Goal: Task Accomplishment & Management: Complete application form

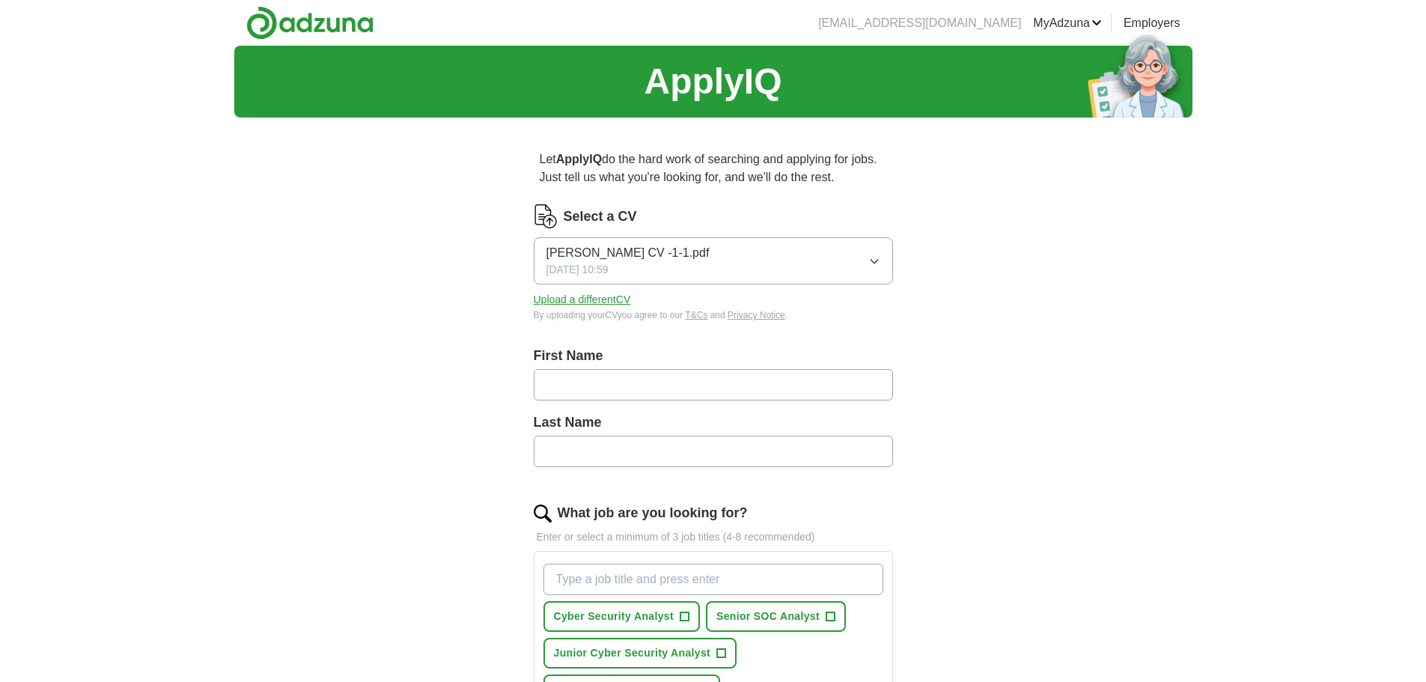
click at [868, 257] on icon "button" at bounding box center [874, 261] width 12 height 12
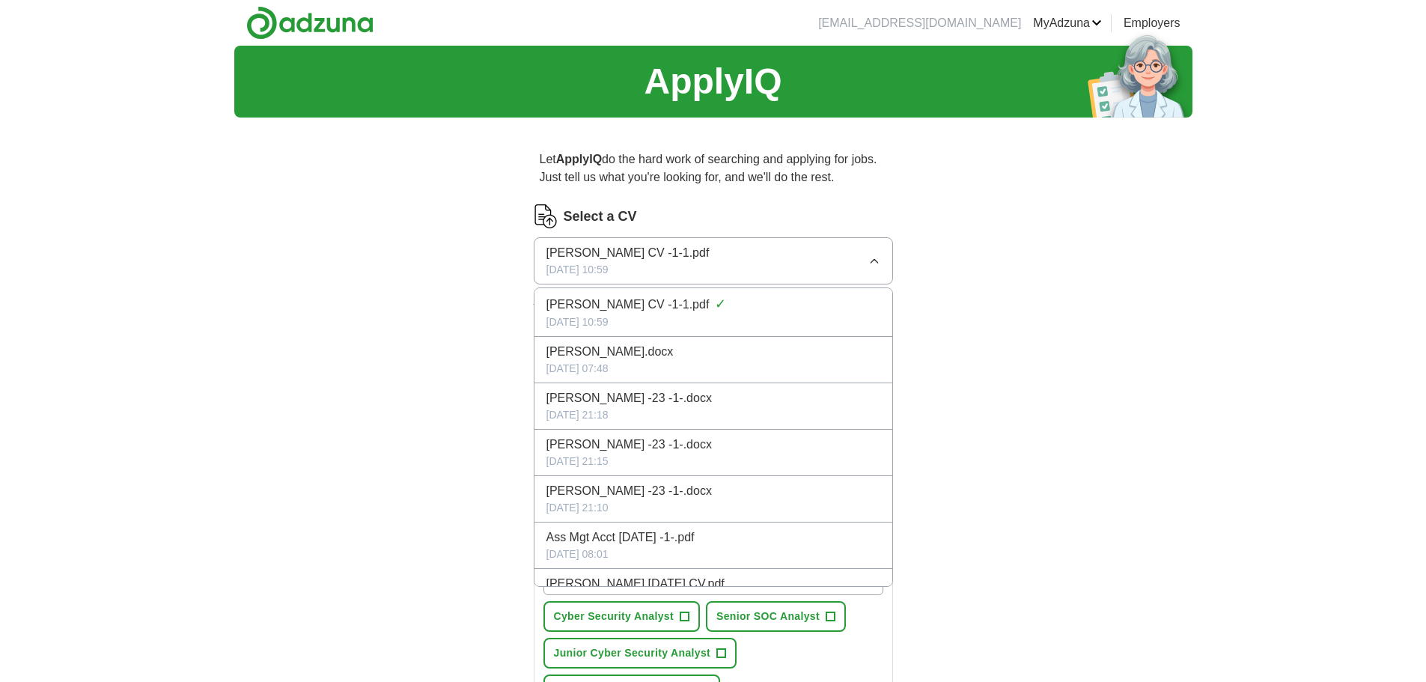
click at [474, 375] on div "Let ApplyIQ do the hard work of searching and applying for jobs. Just tell us w…" at bounding box center [713, 689] width 479 height 1118
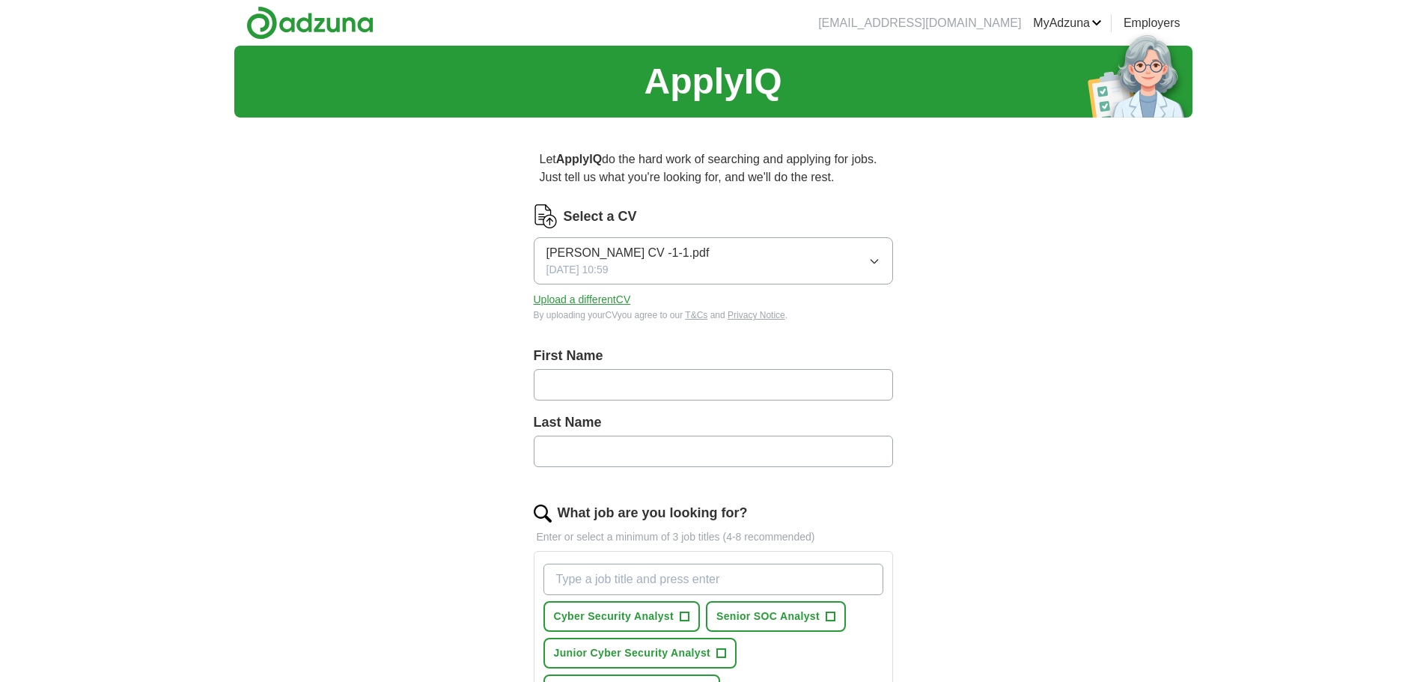
click at [610, 308] on div "By uploading your CV you agree to our T&Cs and Privacy Notice ." at bounding box center [713, 314] width 359 height 13
click at [612, 302] on button "Upload a different CV" at bounding box center [582, 300] width 97 height 16
type input "******"
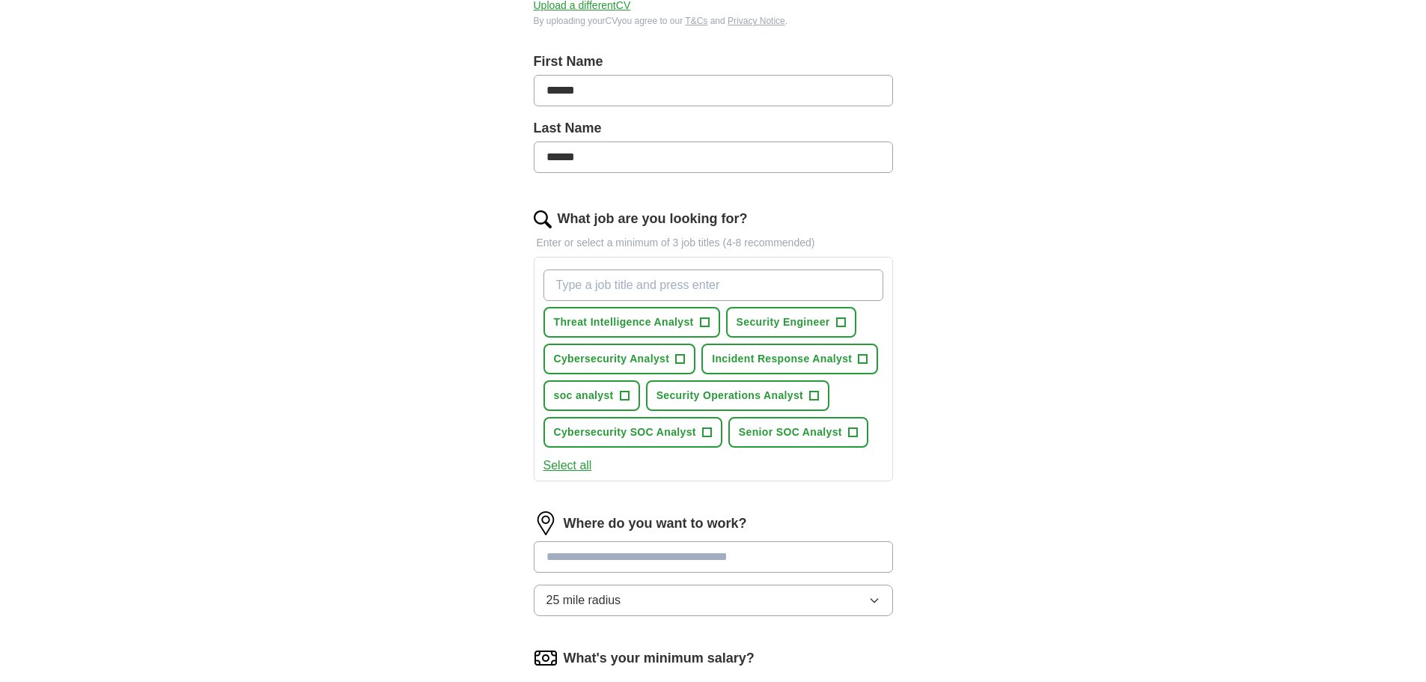
scroll to position [299, 0]
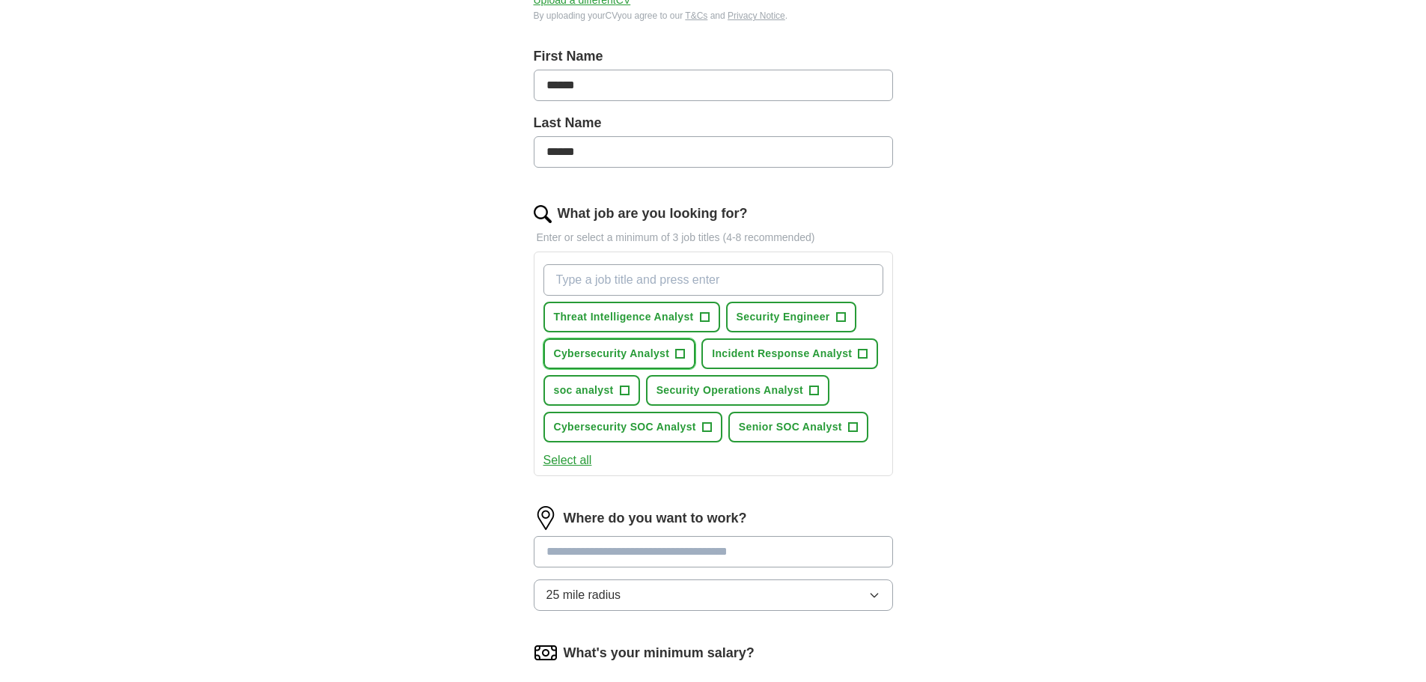
click at [622, 350] on span "Cybersecurity Analyst" at bounding box center [612, 354] width 116 height 16
click at [732, 388] on span "Security Operations Analyst" at bounding box center [730, 391] width 147 height 16
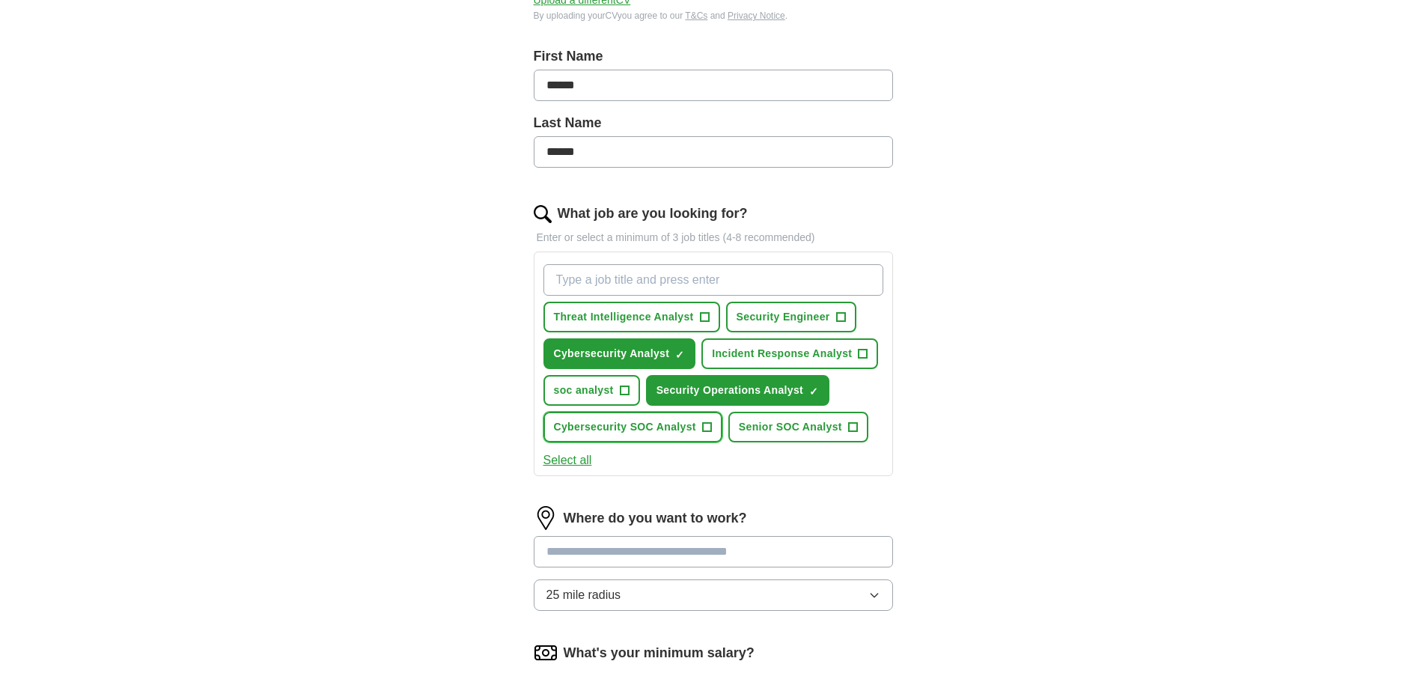
click at [666, 426] on span "Cybersecurity SOC Analyst" at bounding box center [625, 427] width 142 height 16
click at [774, 430] on span "Senior SOC Analyst" at bounding box center [790, 427] width 103 height 16
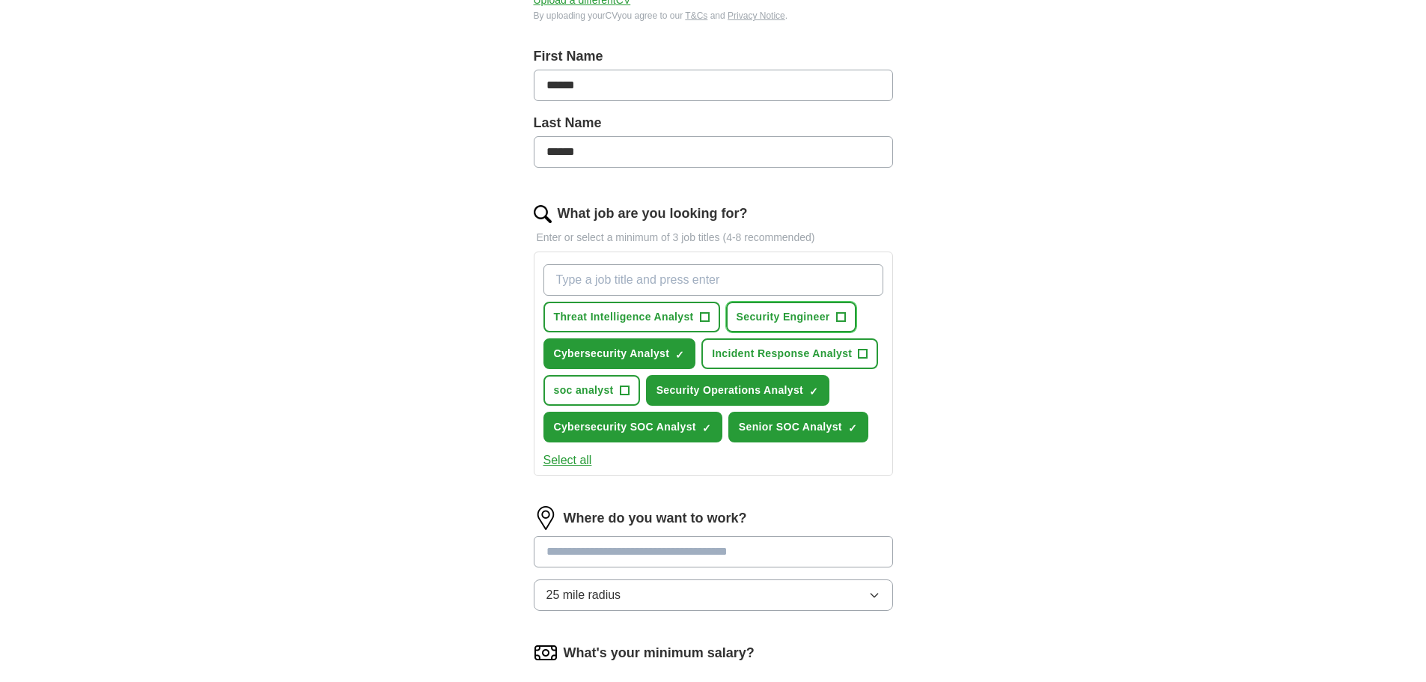
click at [760, 314] on span "Security Engineer" at bounding box center [784, 317] width 94 height 16
click at [673, 282] on input "What job are you looking for?" at bounding box center [713, 279] width 340 height 31
type input "Cloud Security Engineer"
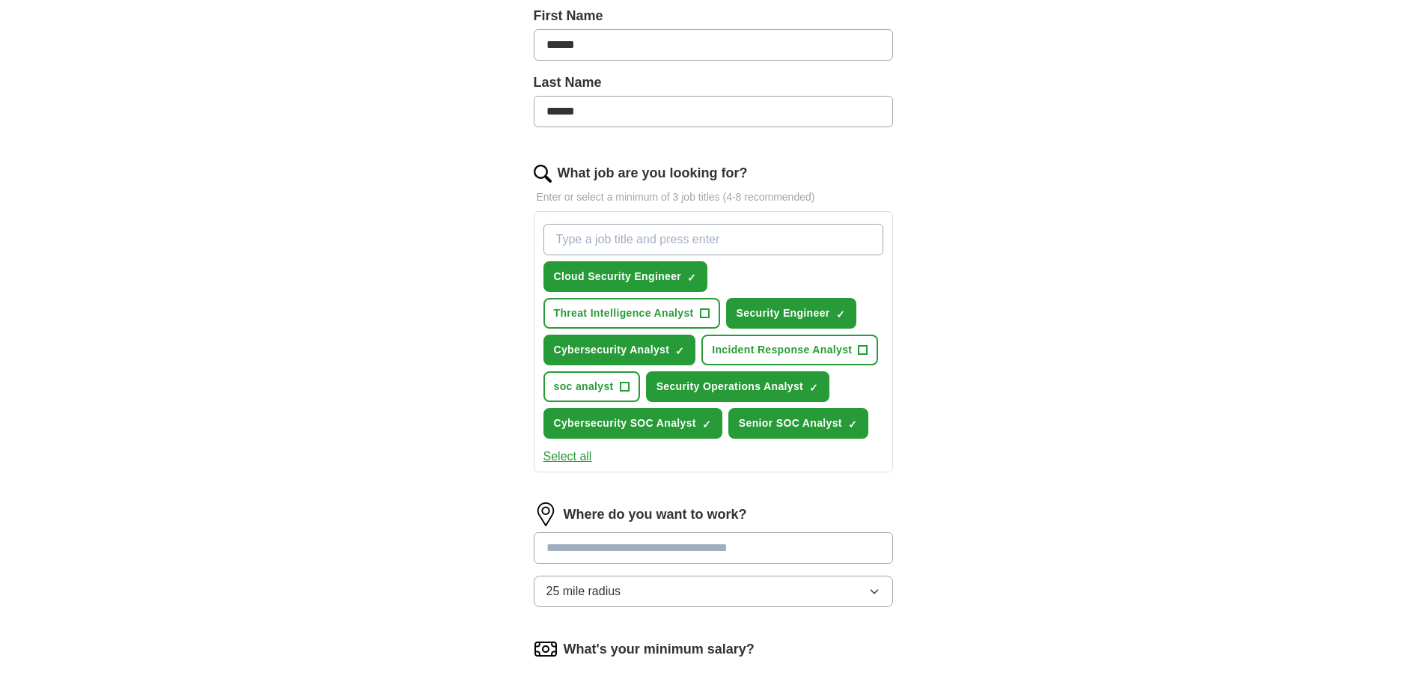
scroll to position [449, 0]
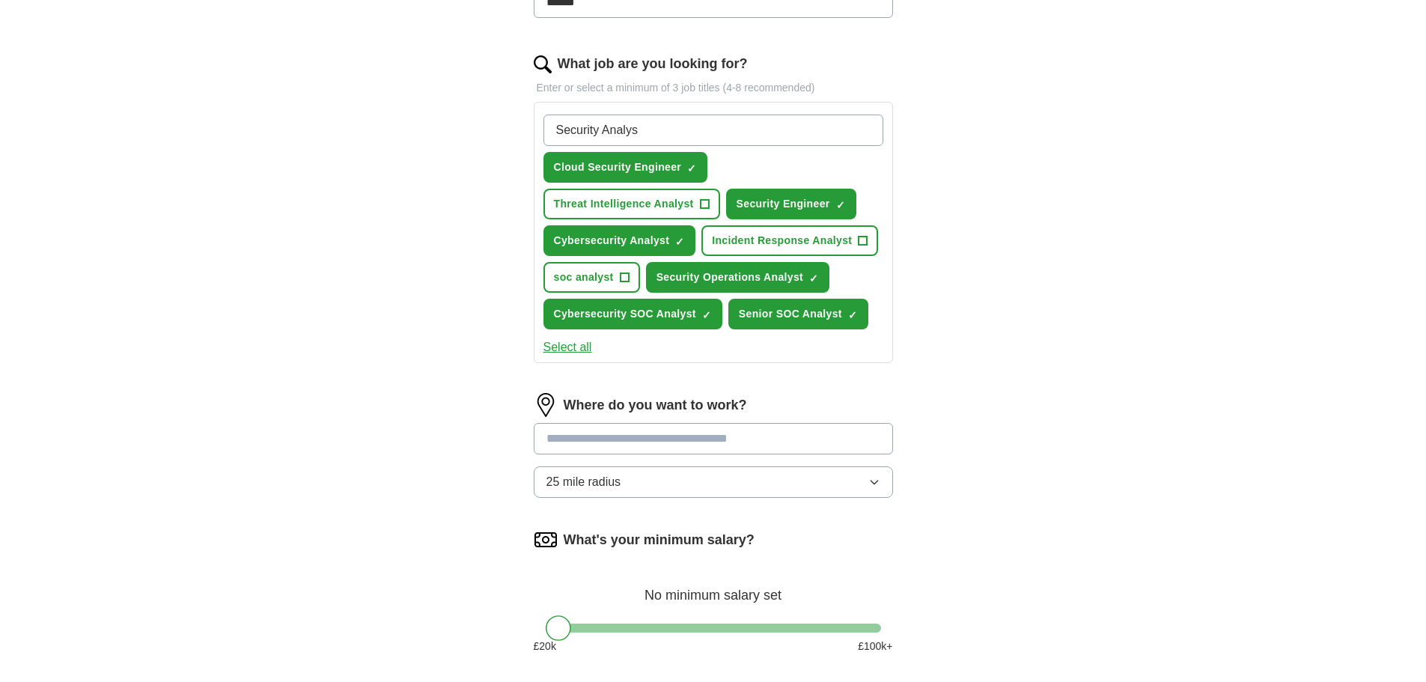
type input "Security Analyst"
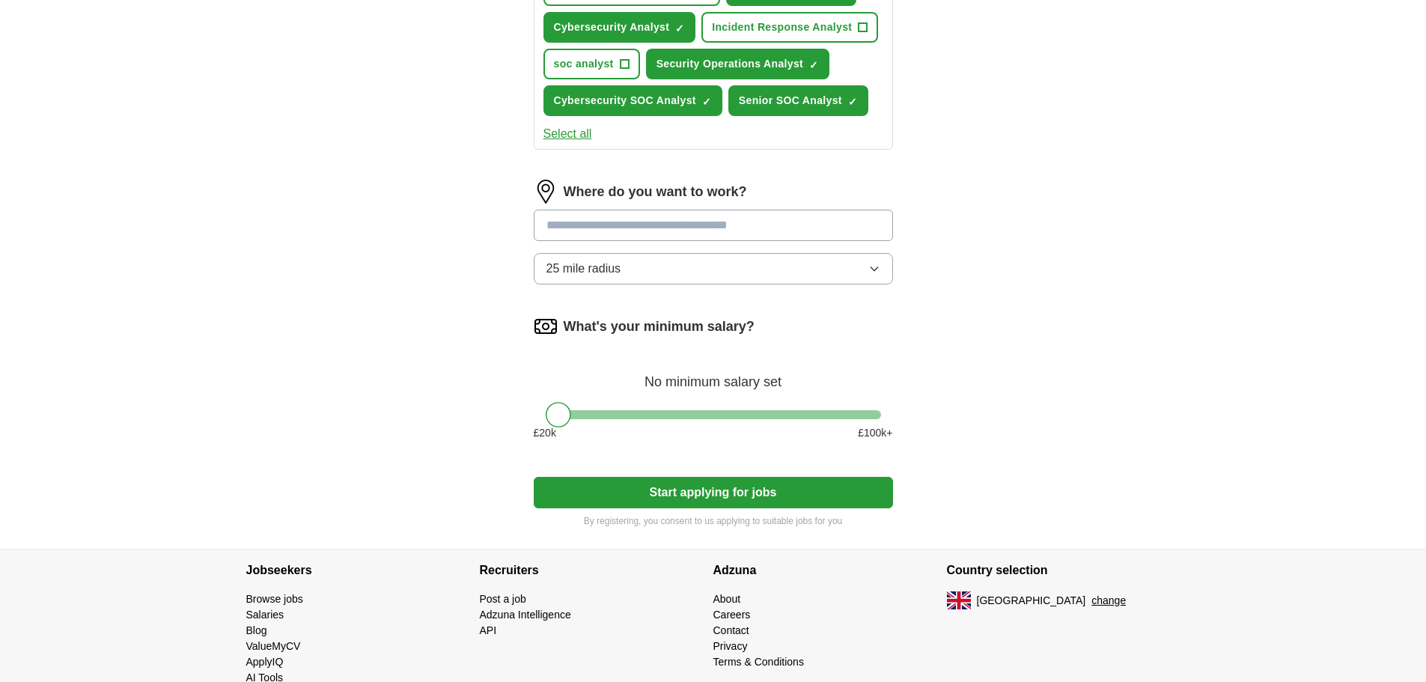
scroll to position [674, 0]
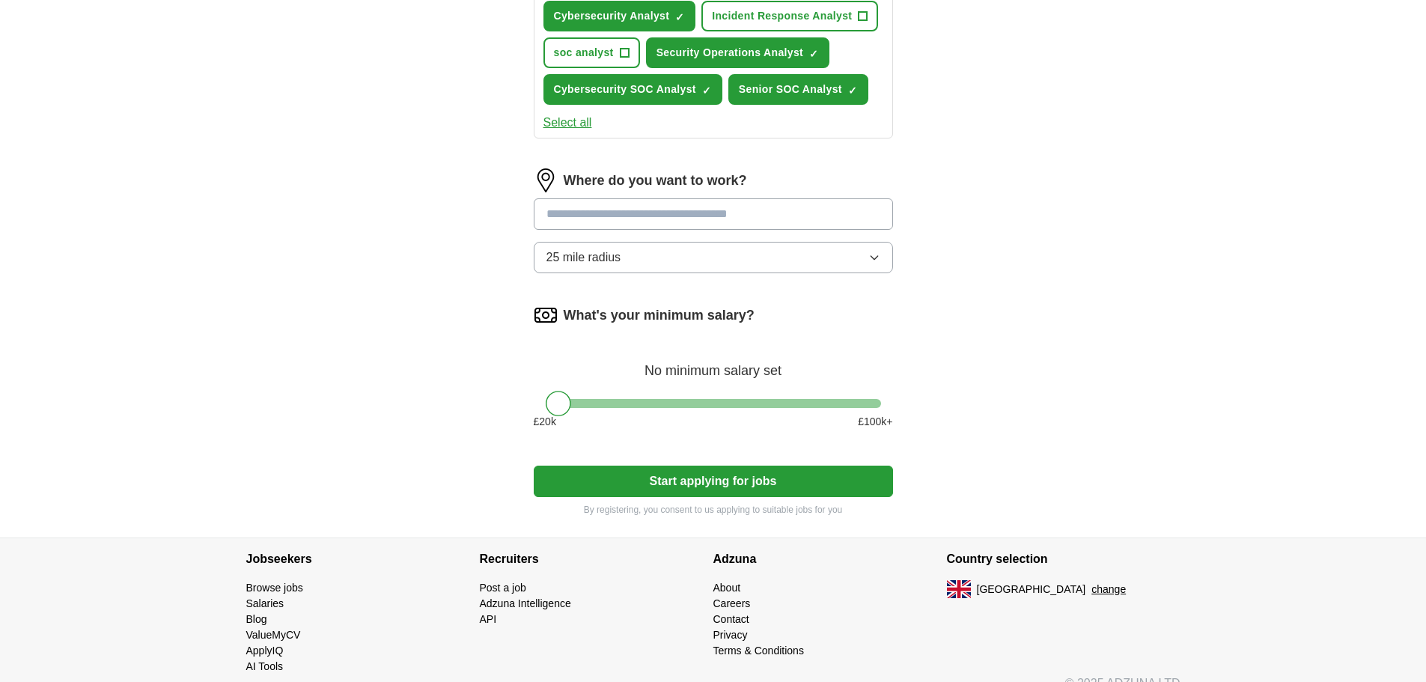
click at [639, 257] on button "25 mile radius" at bounding box center [713, 257] width 359 height 31
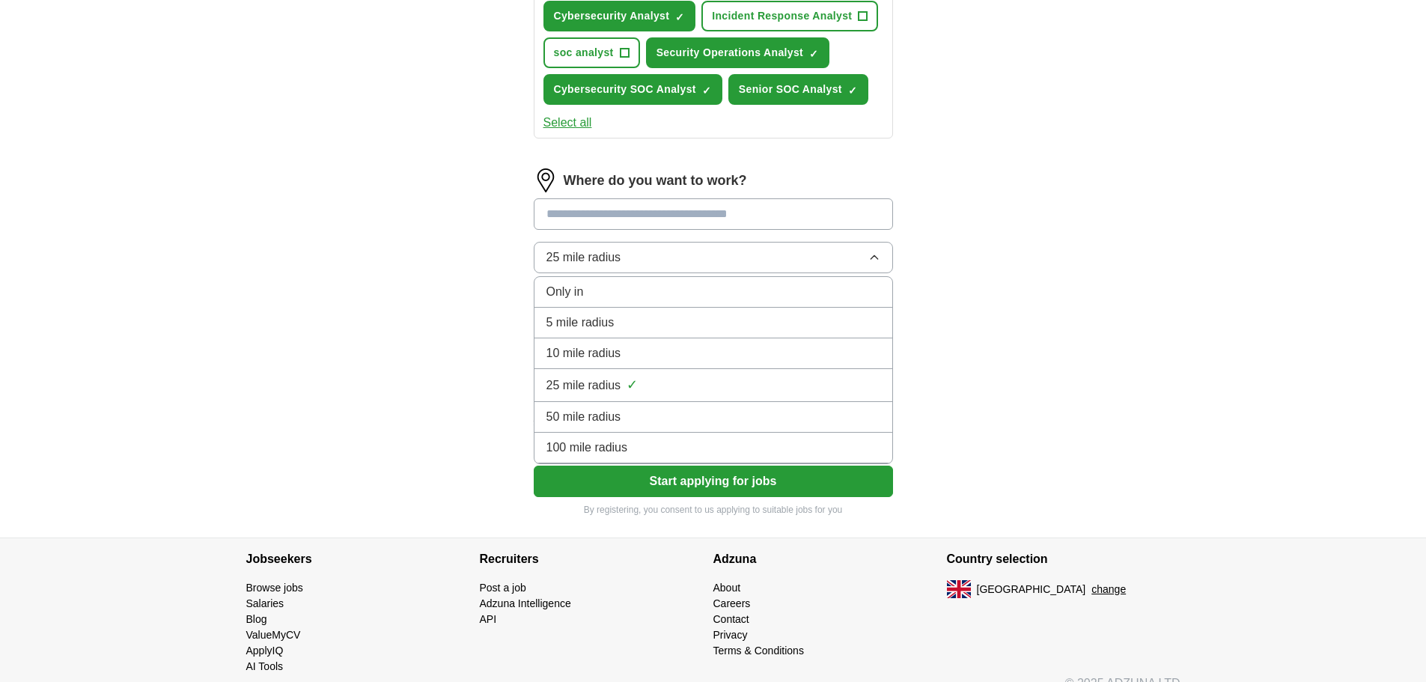
click at [574, 418] on span "50 mile radius" at bounding box center [583, 417] width 75 height 18
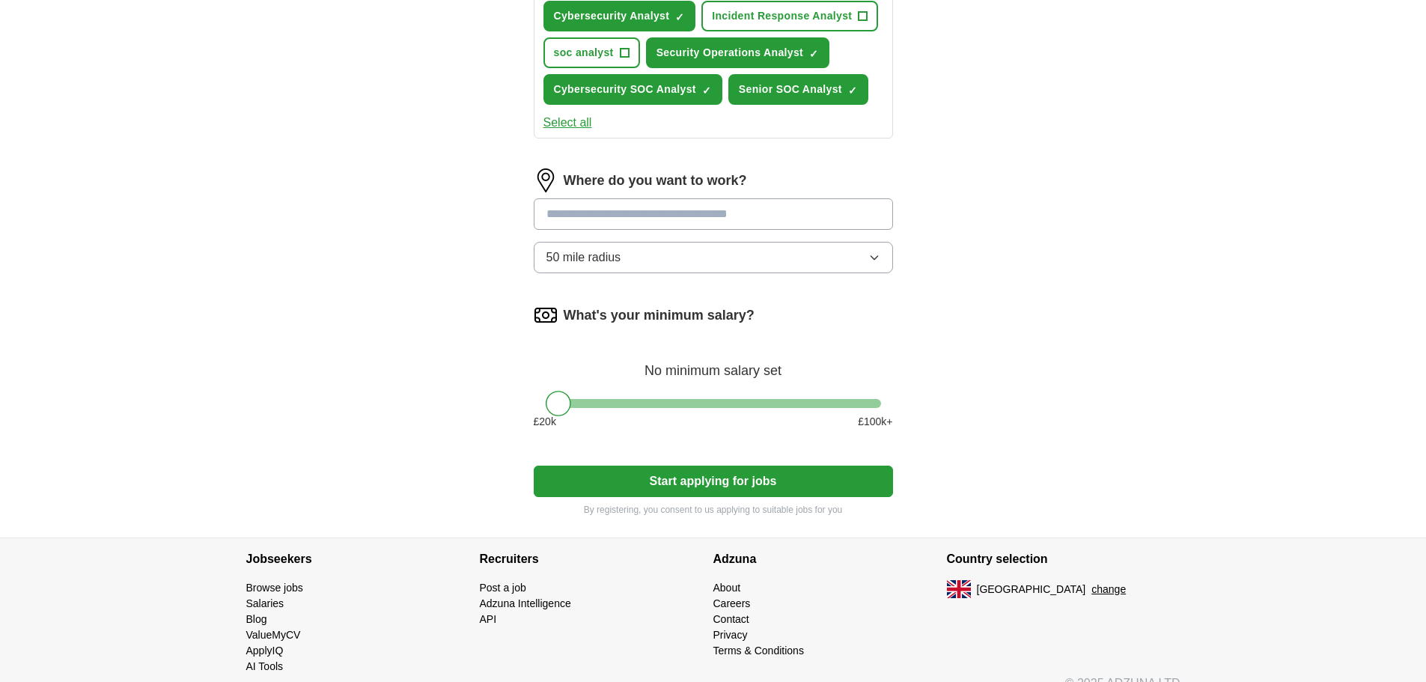
click at [591, 218] on input at bounding box center [713, 213] width 359 height 31
type input "*****"
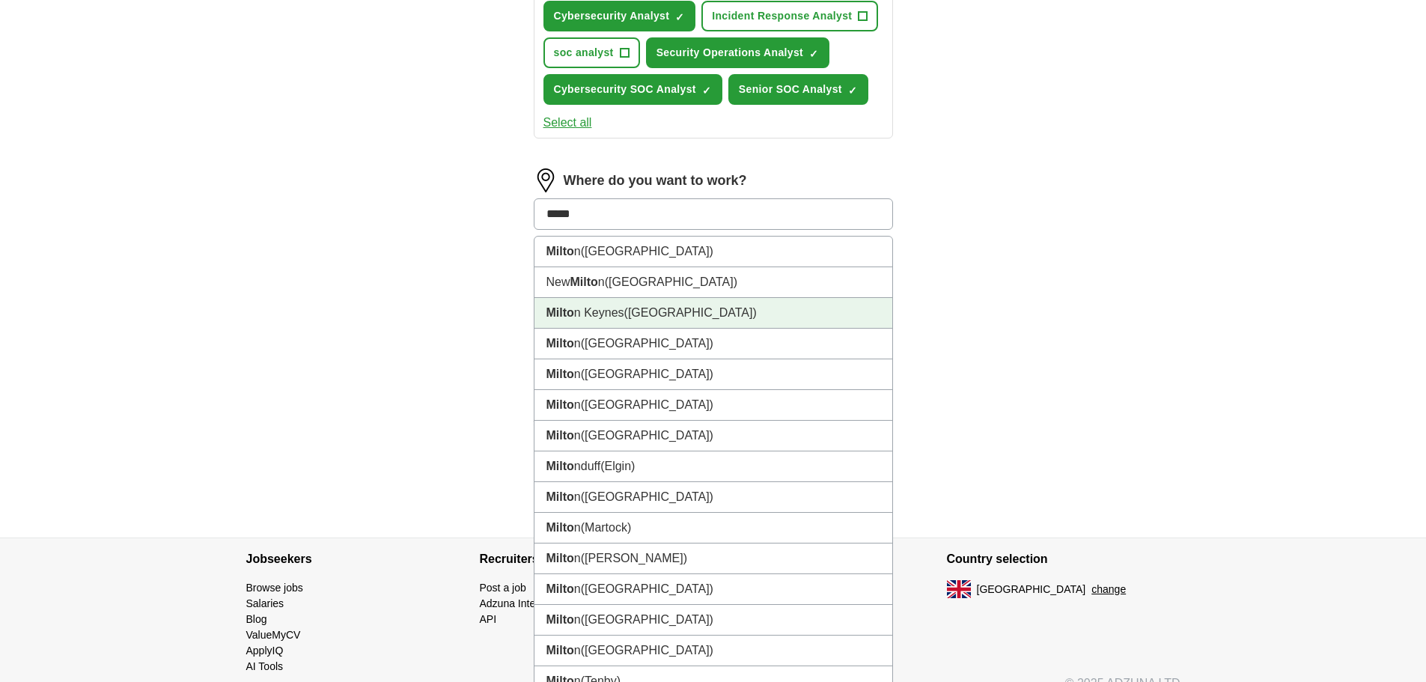
click at [601, 317] on li "Milto n Keynes (Buckinghamshire)" at bounding box center [714, 313] width 358 height 31
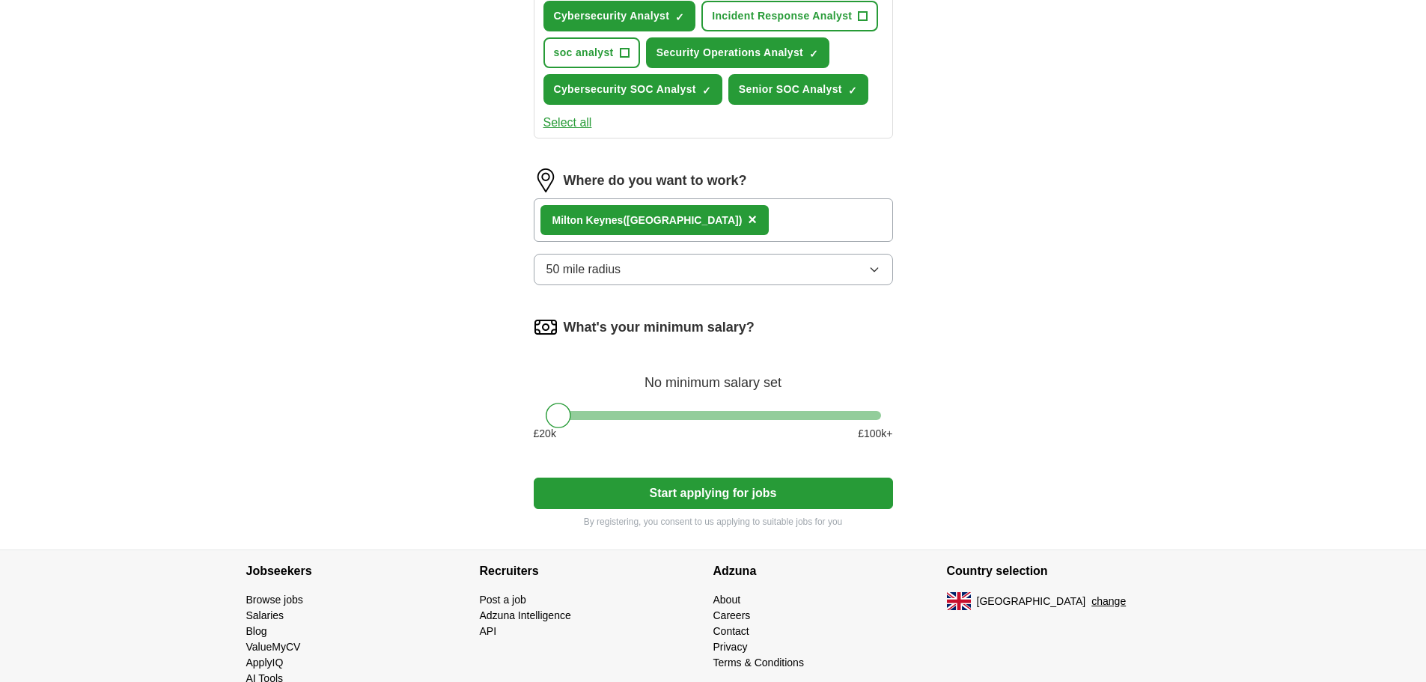
click at [520, 298] on div "Let ApplyIQ do the hard work of searching and applying for jobs. Just tell us w…" at bounding box center [713, 3] width 479 height 1094
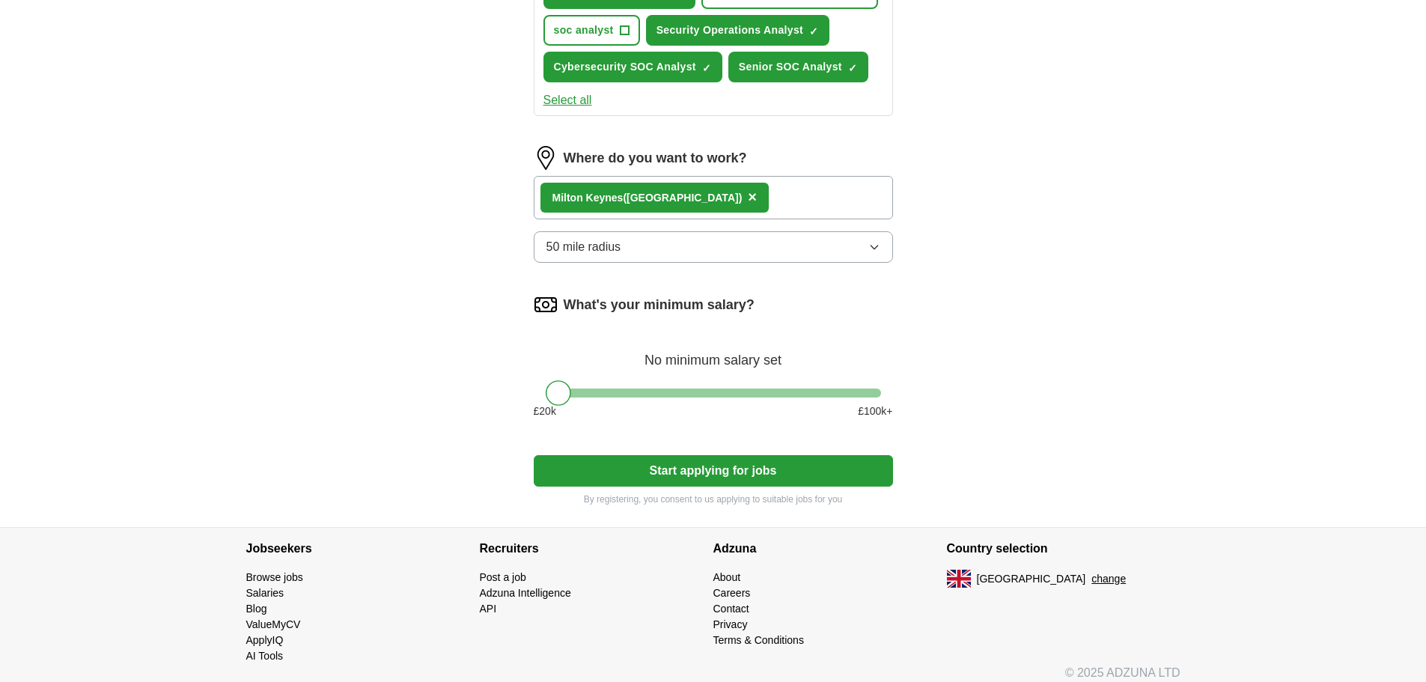
scroll to position [708, 0]
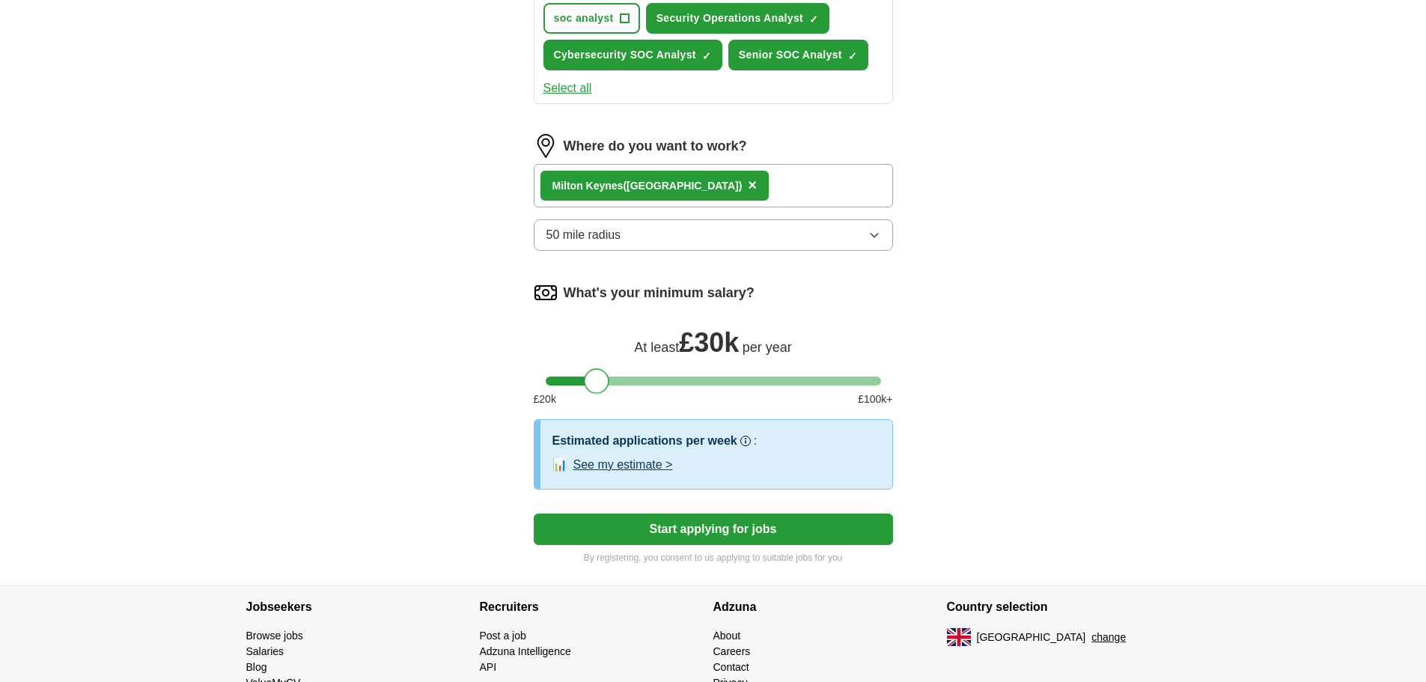
drag, startPoint x: 564, startPoint y: 380, endPoint x: 603, endPoint y: 382, distance: 39.7
click at [603, 382] on div at bounding box center [596, 380] width 25 height 25
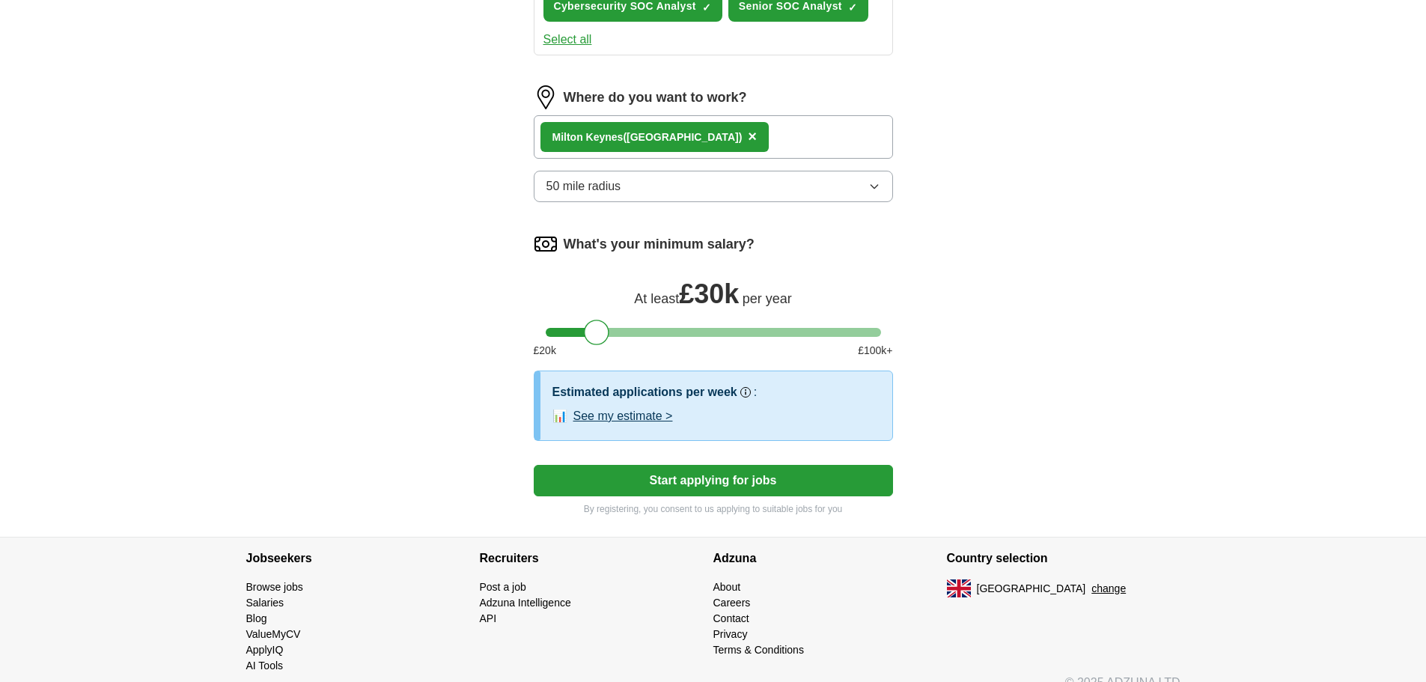
scroll to position [779, 0]
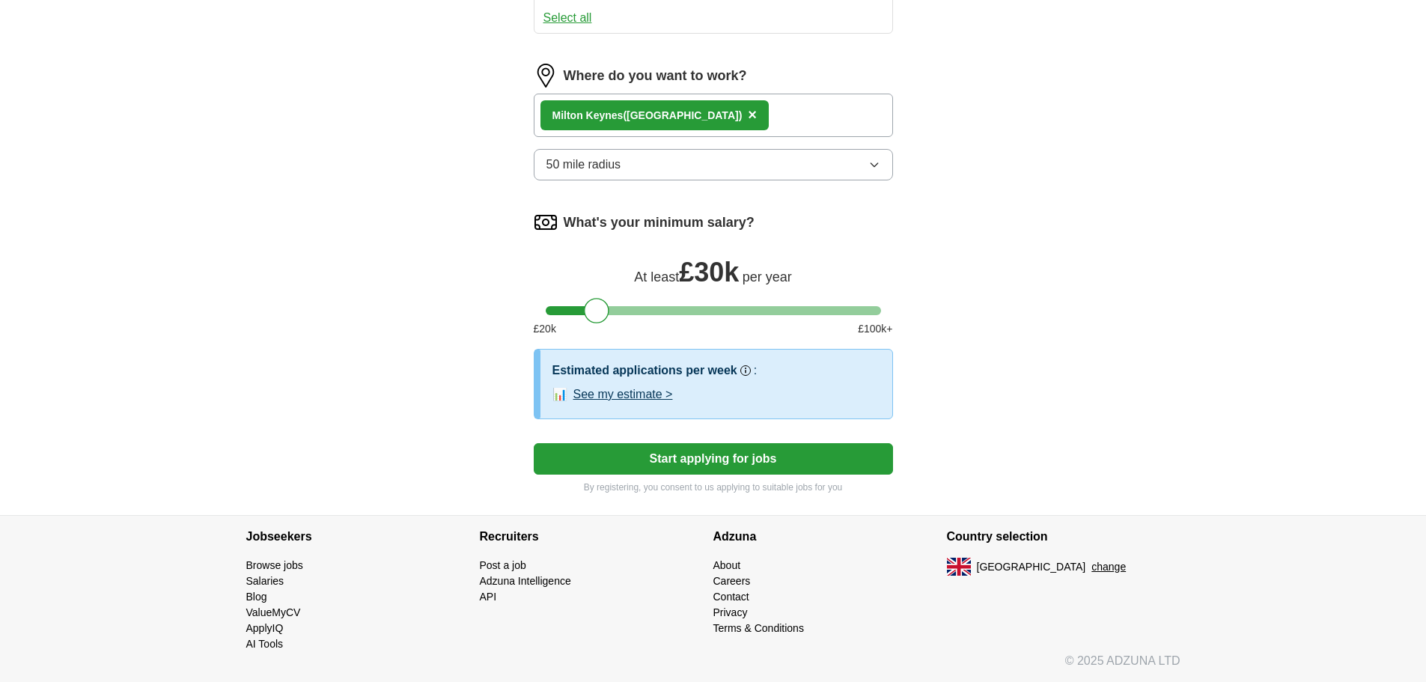
click at [622, 395] on button "See my estimate >" at bounding box center [623, 395] width 100 height 18
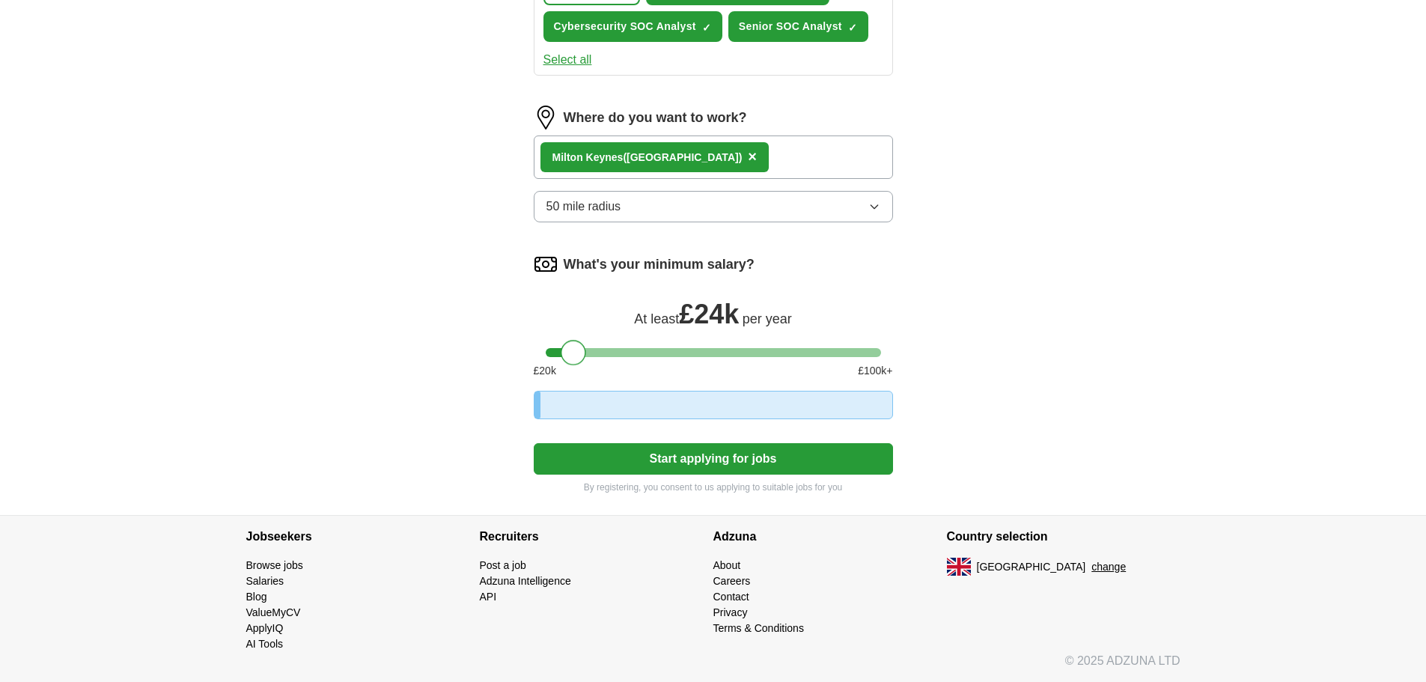
drag, startPoint x: 598, startPoint y: 314, endPoint x: 573, endPoint y: 314, distance: 24.7
click at [573, 340] on div at bounding box center [573, 352] width 25 height 25
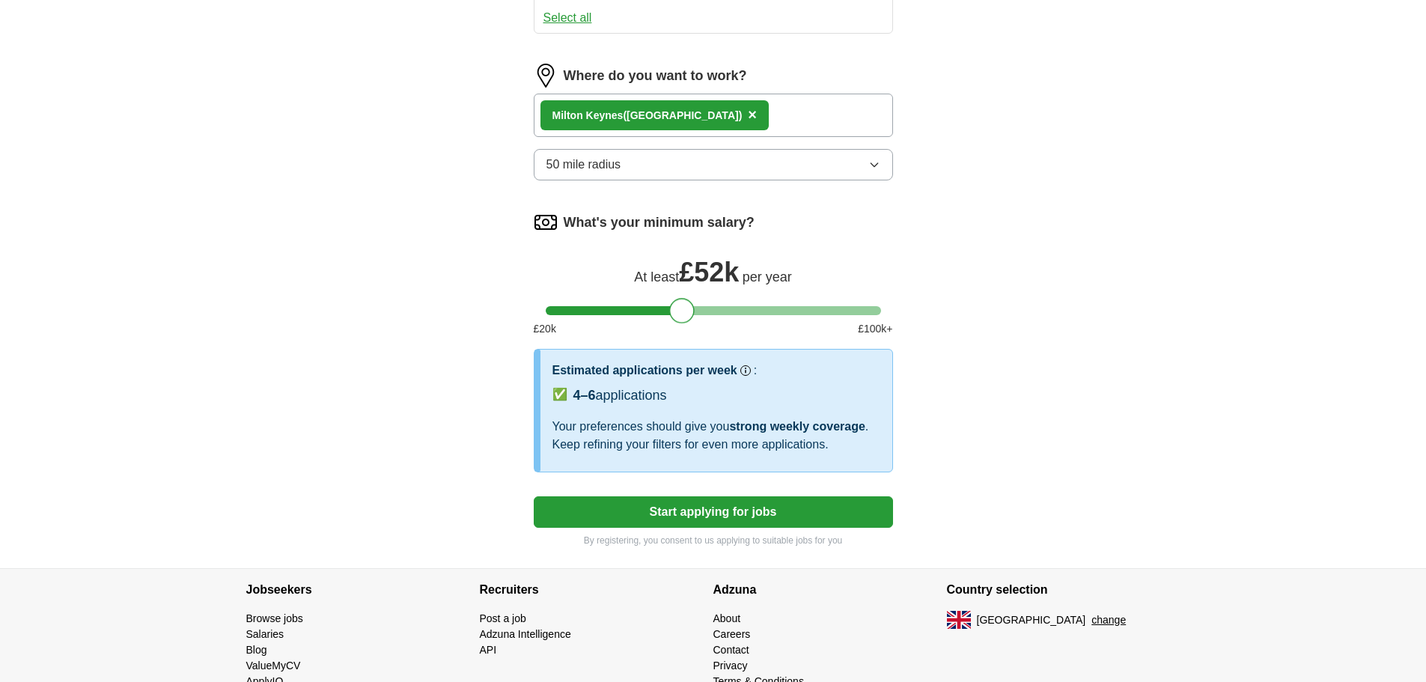
drag, startPoint x: 574, startPoint y: 314, endPoint x: 681, endPoint y: 314, distance: 107.0
click at [681, 314] on div at bounding box center [681, 310] width 25 height 25
drag, startPoint x: 680, startPoint y: 314, endPoint x: 595, endPoint y: 317, distance: 84.6
click at [595, 317] on div at bounding box center [596, 310] width 25 height 25
click at [686, 516] on button "Start applying for jobs" at bounding box center [713, 511] width 359 height 31
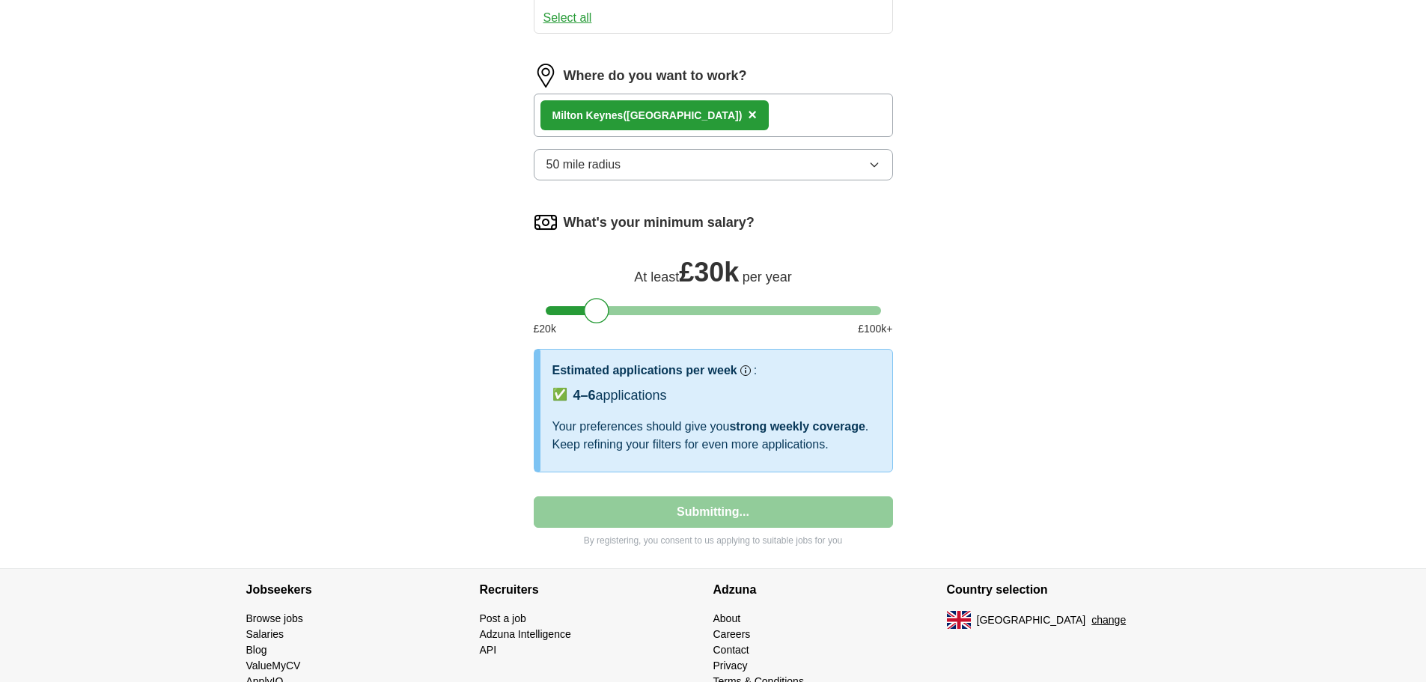
select select "**"
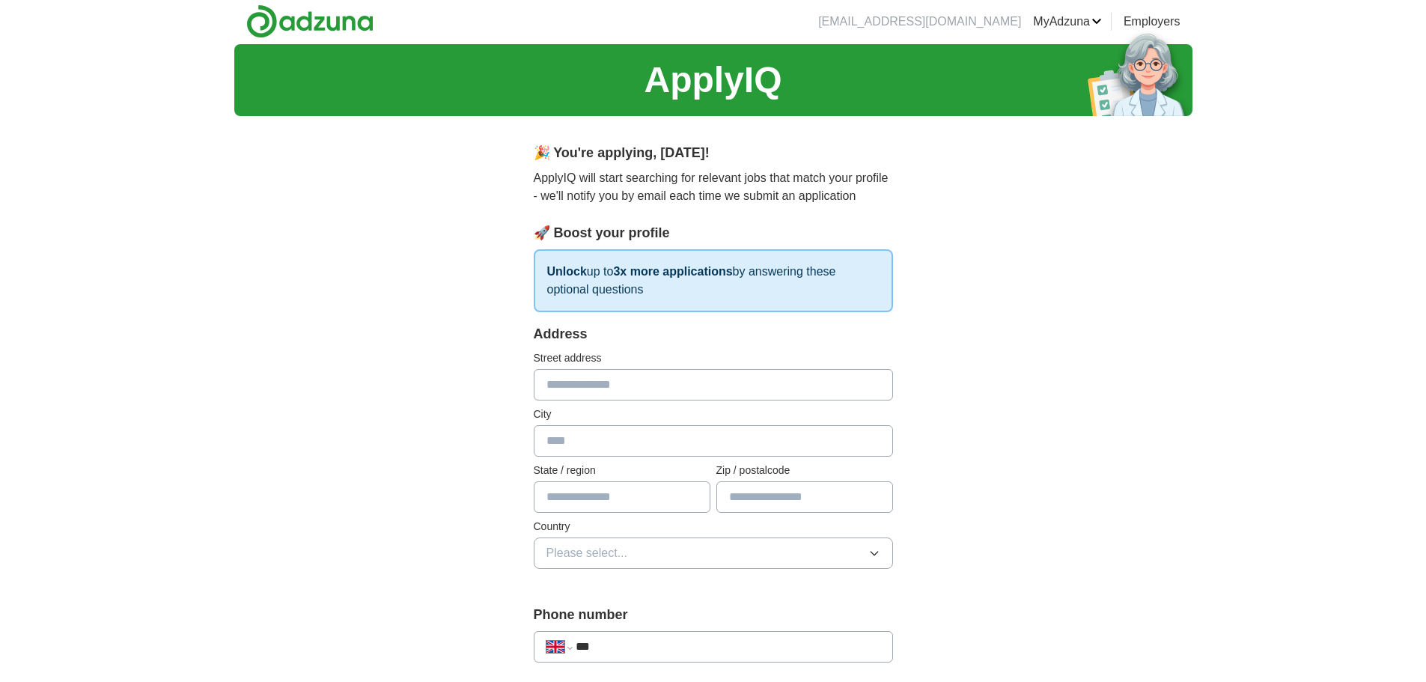
scroll to position [0, 0]
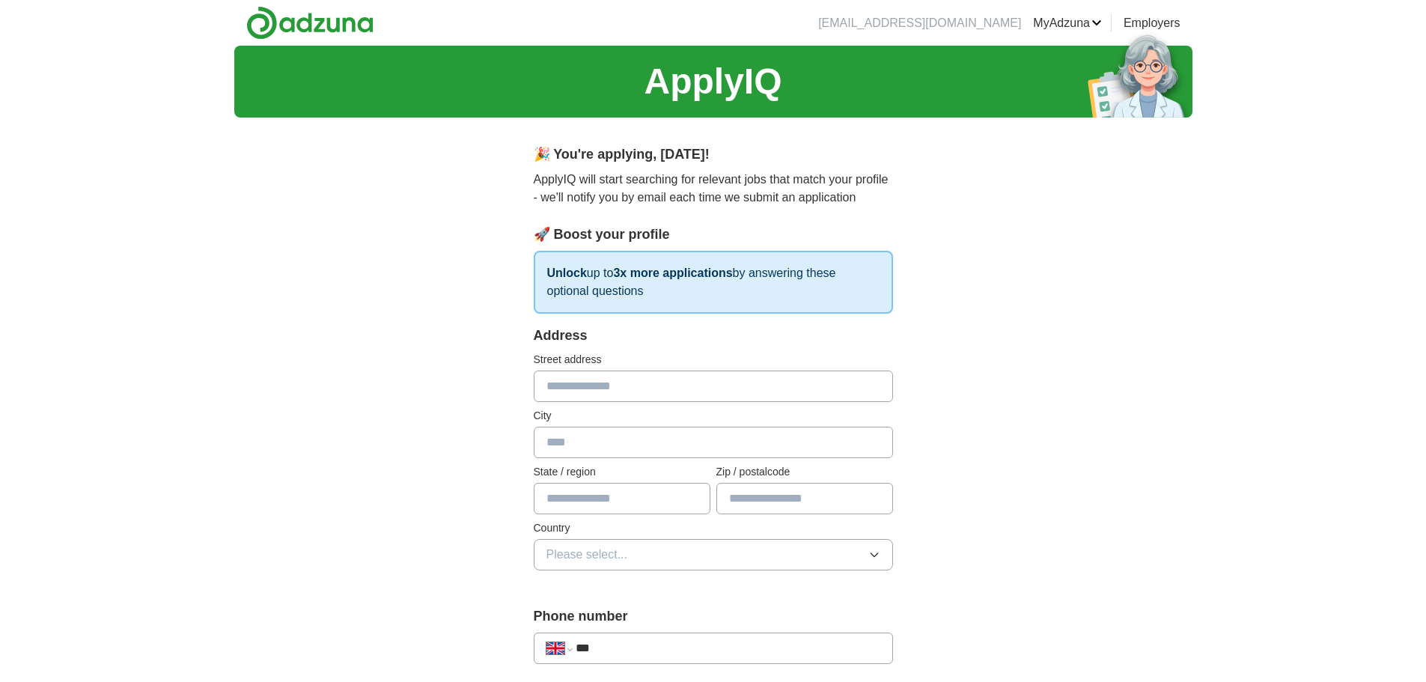
click at [581, 387] on input "text" at bounding box center [713, 386] width 359 height 31
type input "**********"
type input "********"
type input "**********"
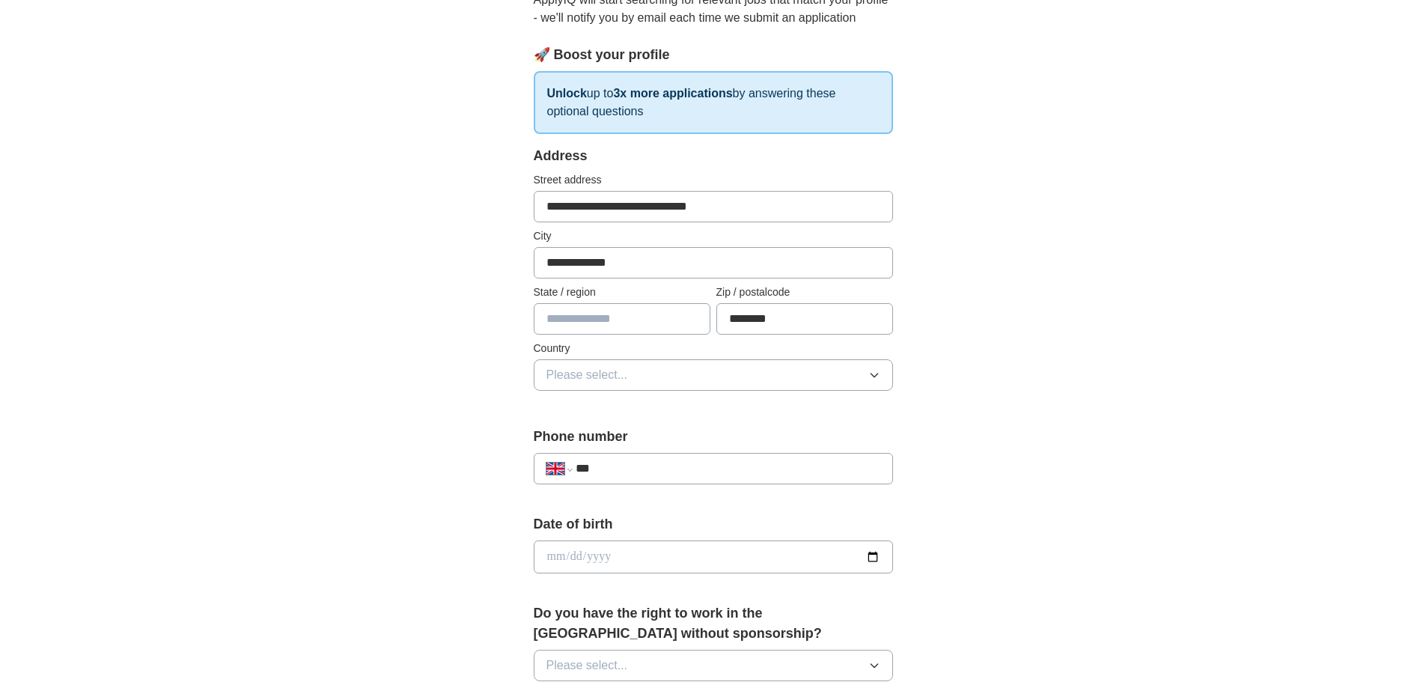
scroll to position [225, 0]
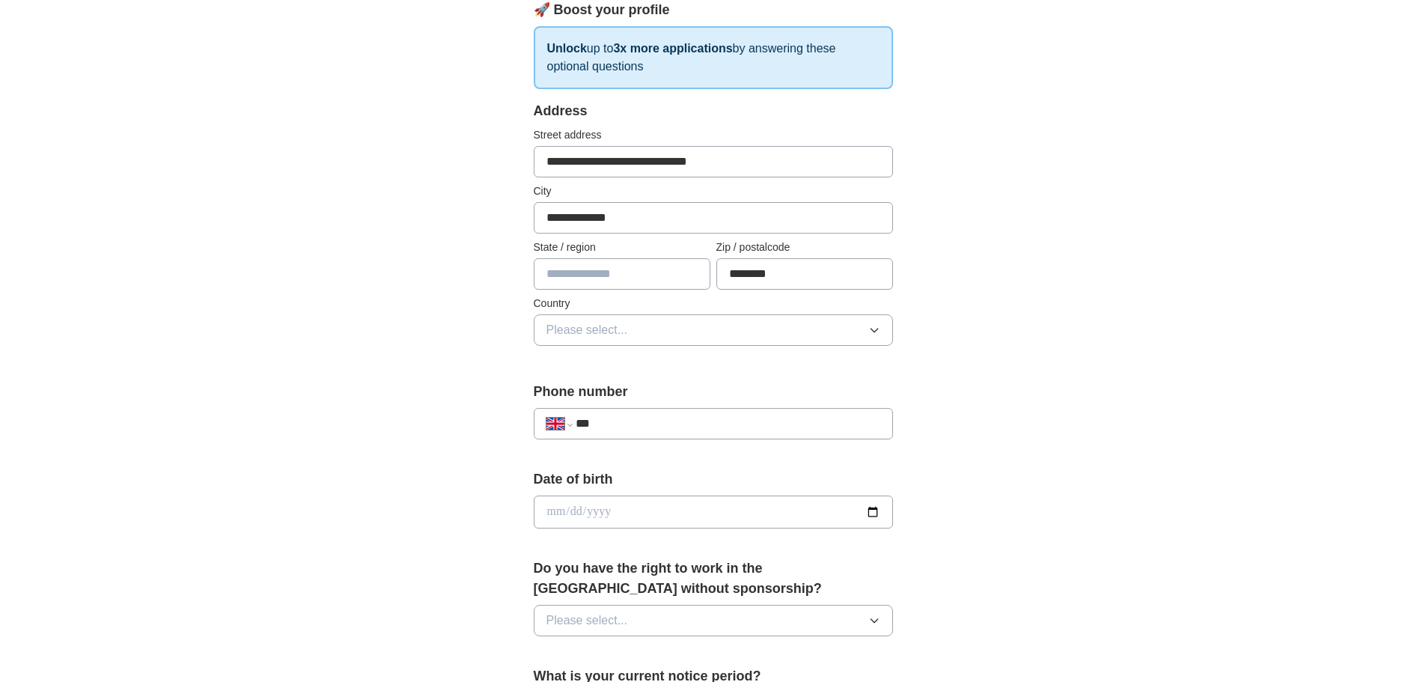
click at [630, 335] on button "Please select..." at bounding box center [713, 329] width 359 height 31
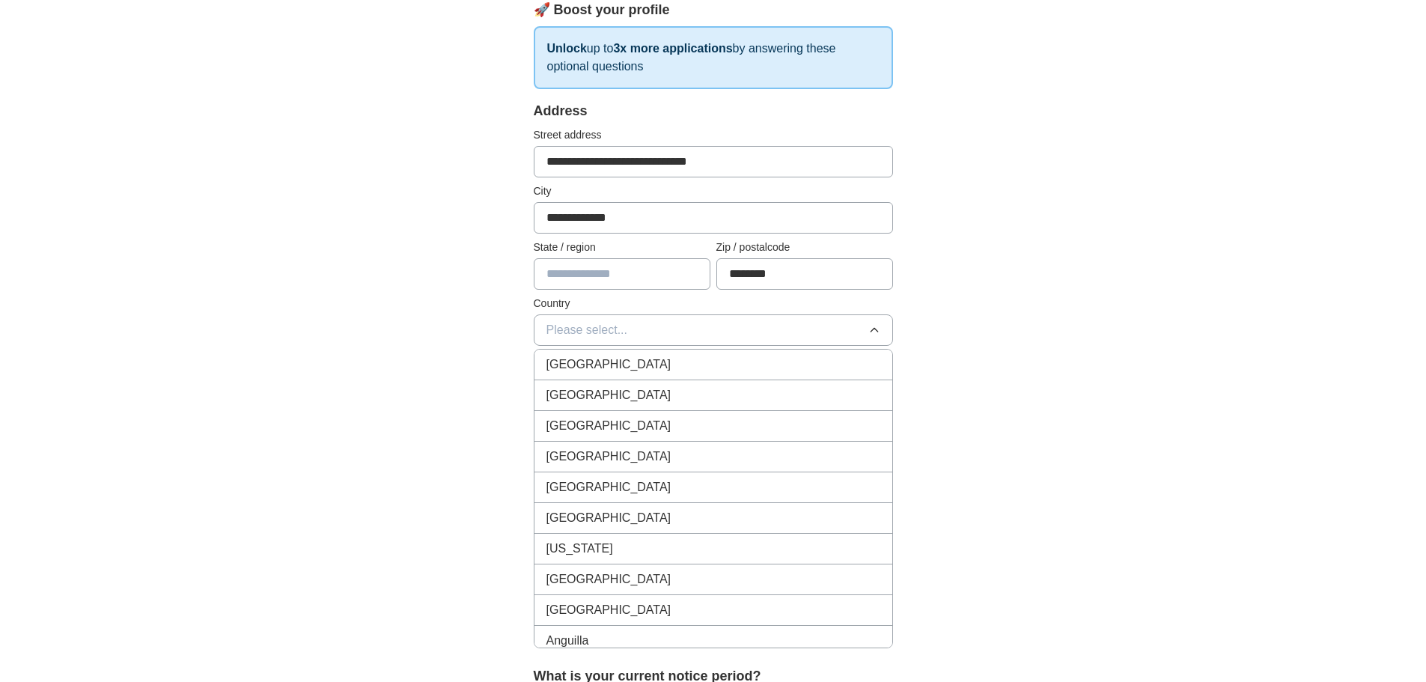
click at [621, 362] on span "[GEOGRAPHIC_DATA]" at bounding box center [608, 365] width 125 height 18
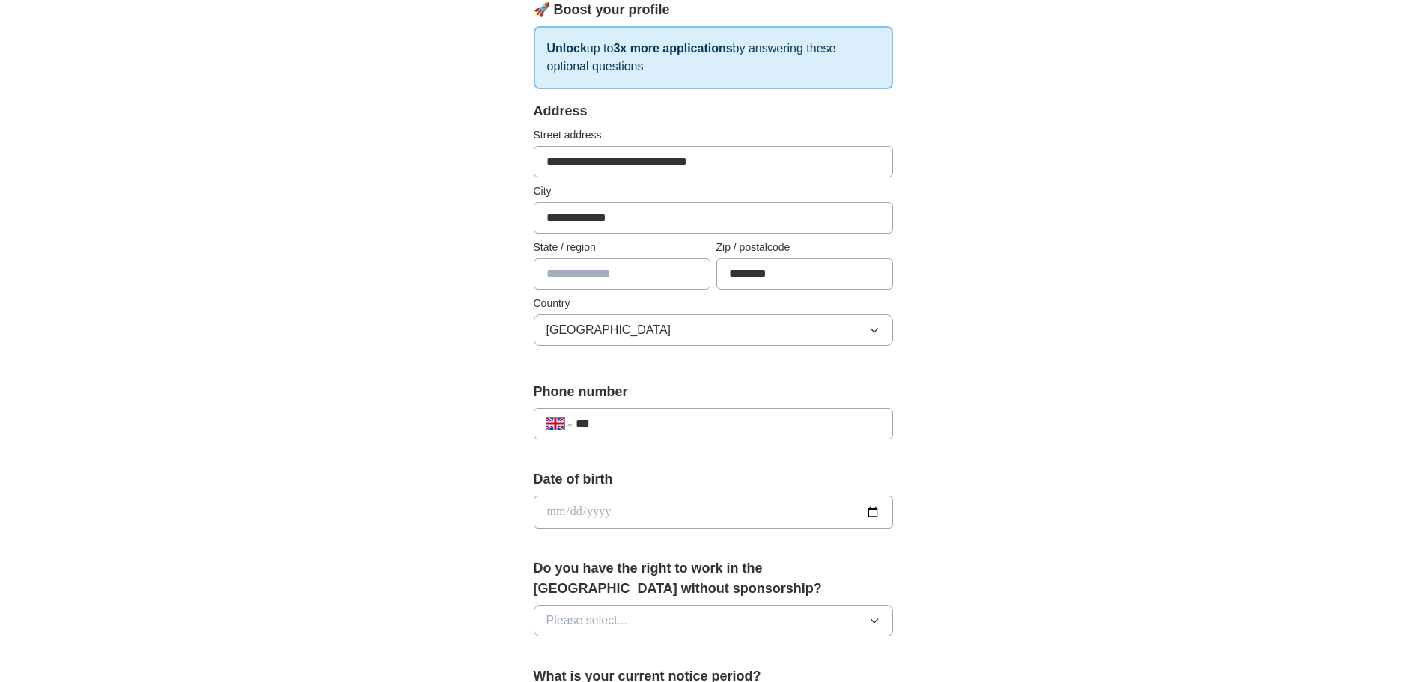
click at [472, 377] on div "**********" at bounding box center [713, 492] width 958 height 1343
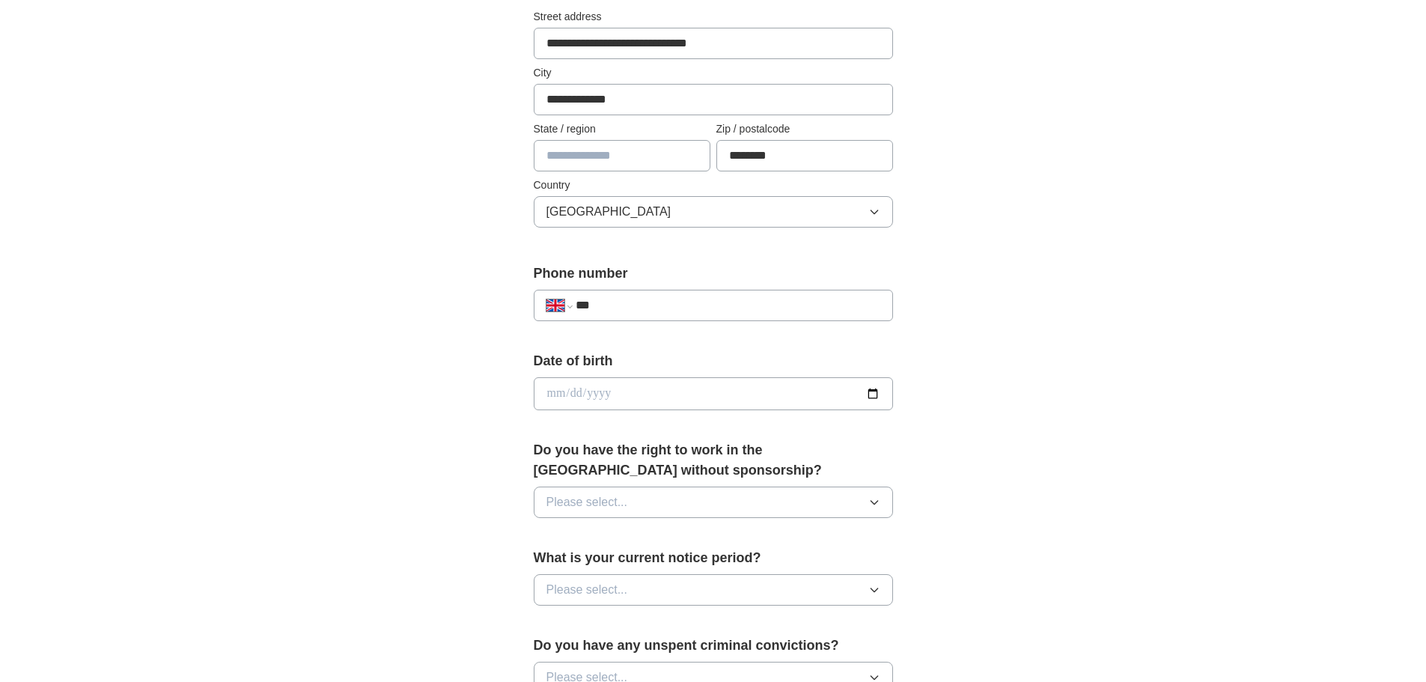
scroll to position [374, 0]
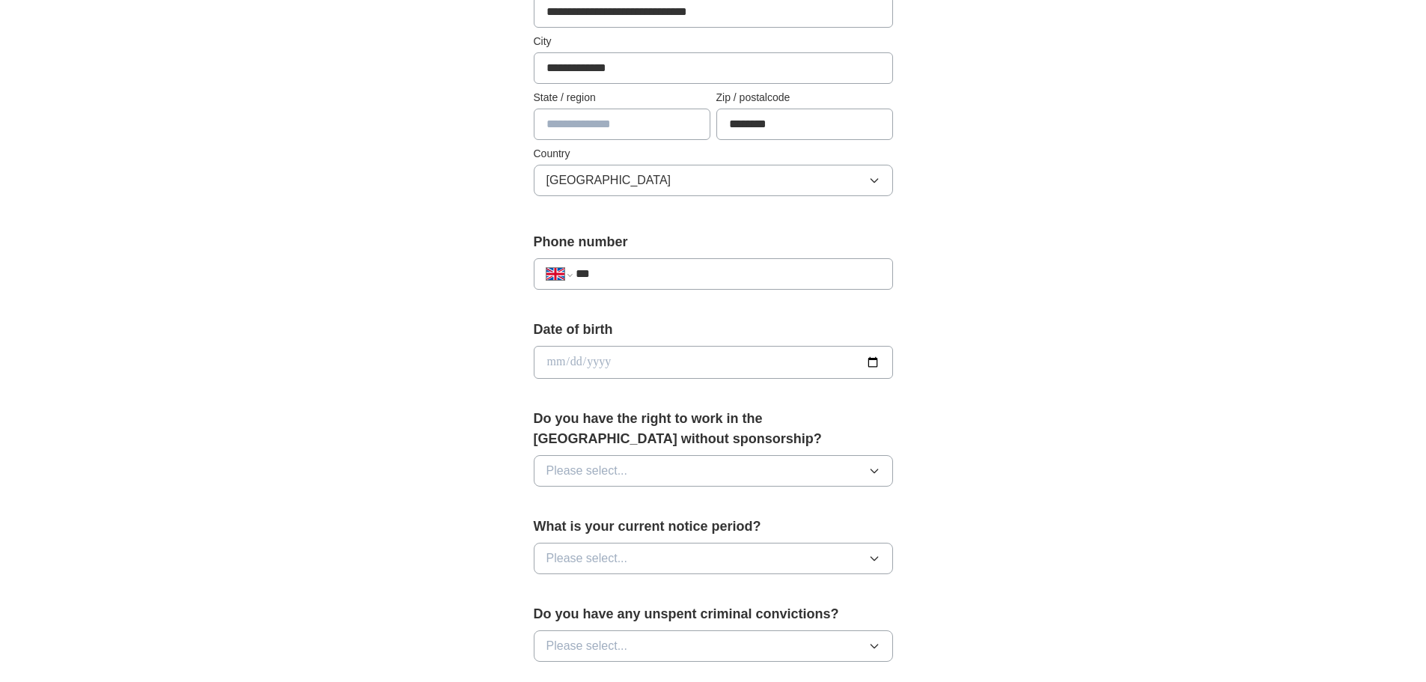
click at [622, 365] on input "date" at bounding box center [713, 362] width 359 height 33
click at [642, 275] on input "***" at bounding box center [728, 274] width 304 height 18
type input "**********"
click at [460, 333] on div "**********" at bounding box center [713, 342] width 958 height 1343
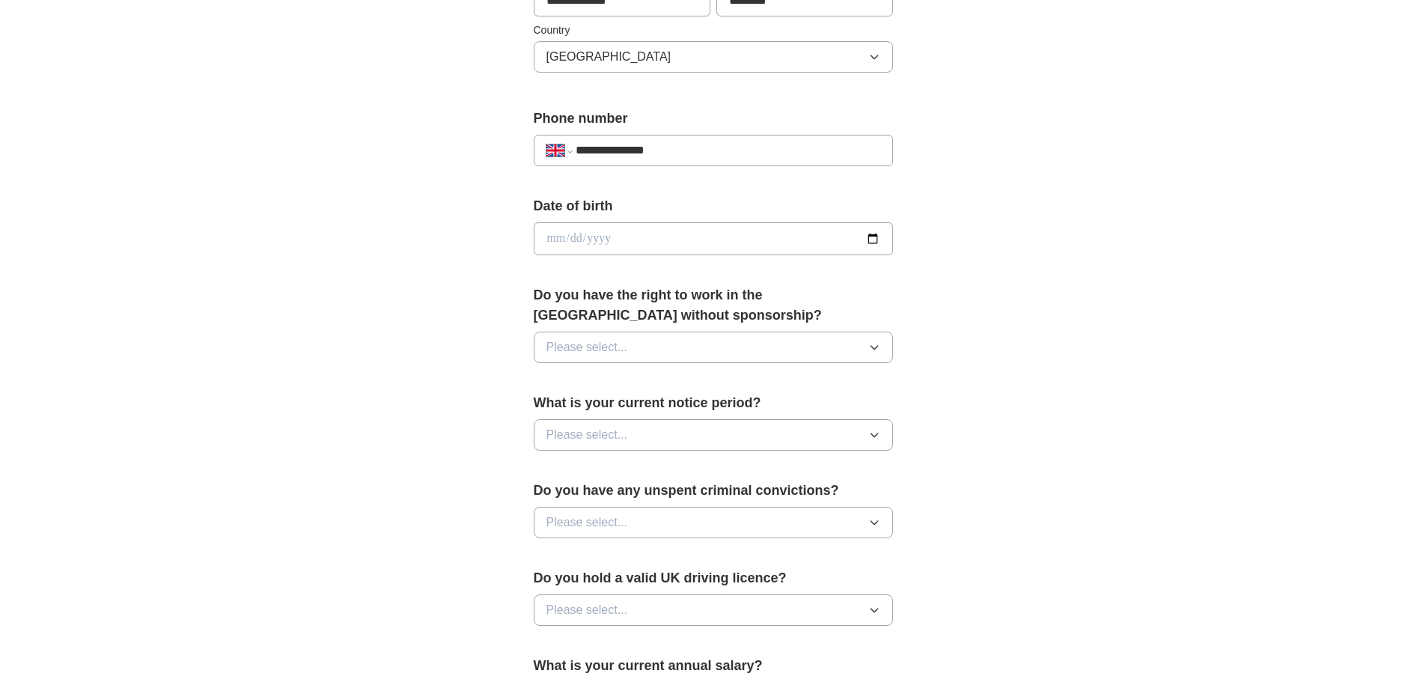
scroll to position [524, 0]
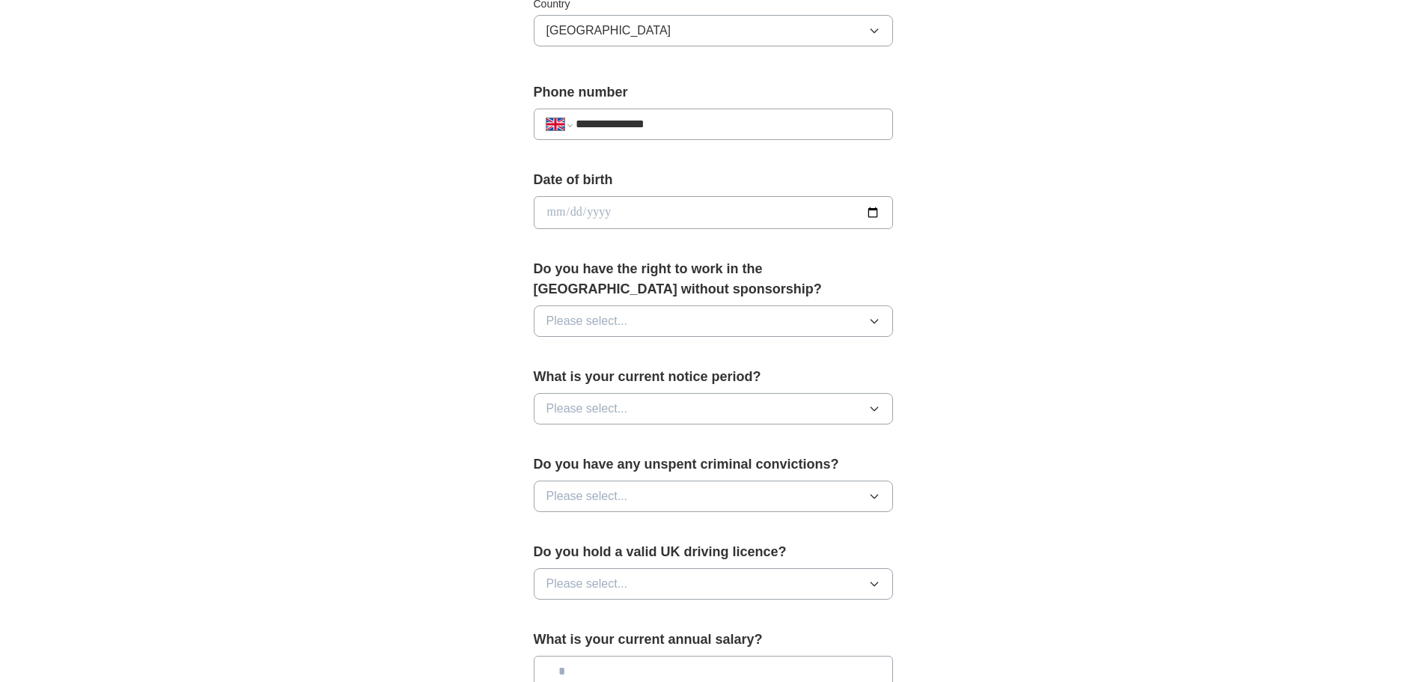
click at [636, 327] on button "Please select..." at bounding box center [713, 320] width 359 height 31
click at [591, 362] on div "Yes" at bounding box center [713, 356] width 334 height 18
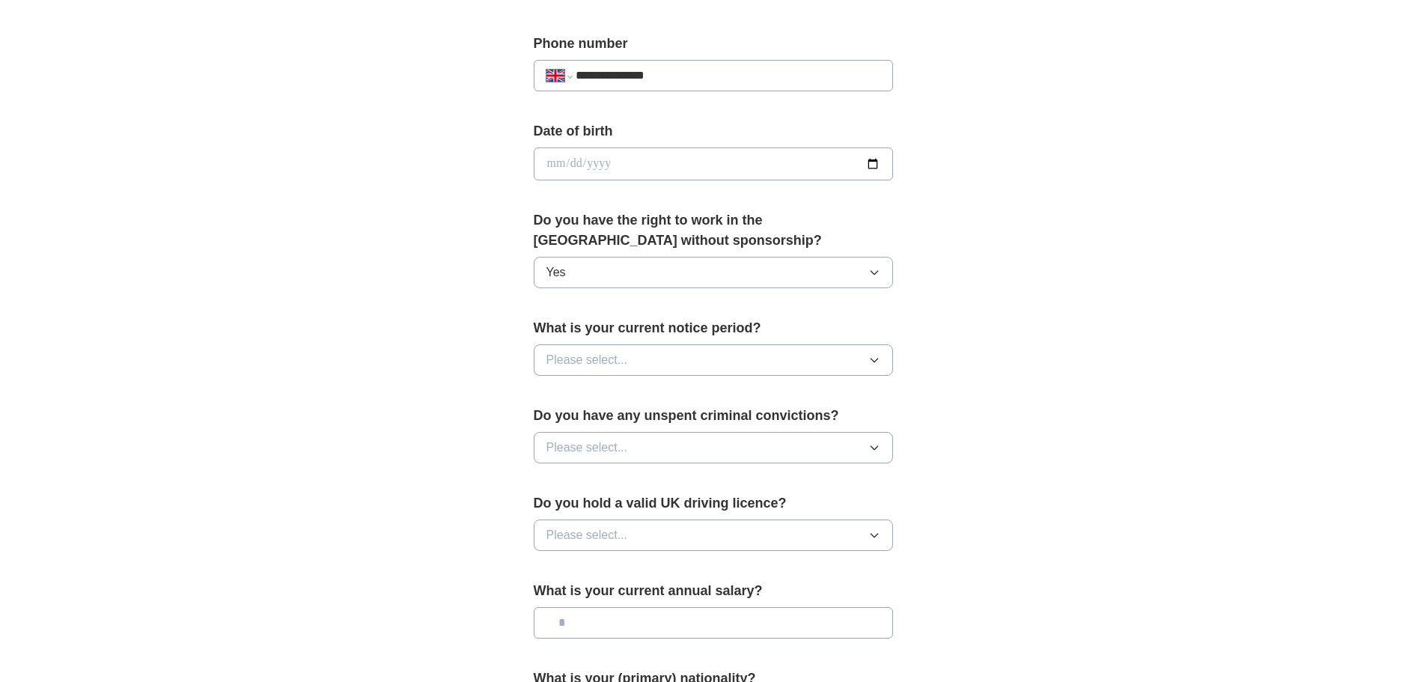
scroll to position [599, 0]
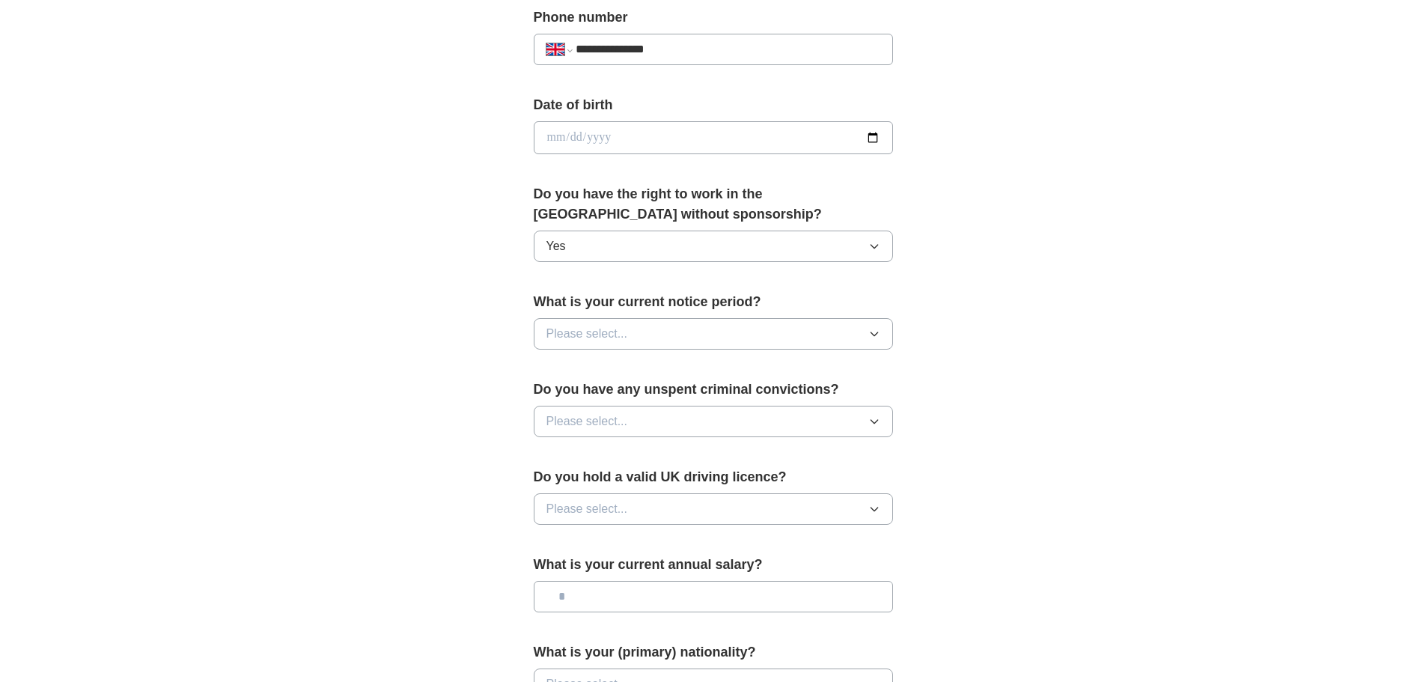
click at [625, 338] on span "Please select..." at bounding box center [587, 334] width 82 height 18
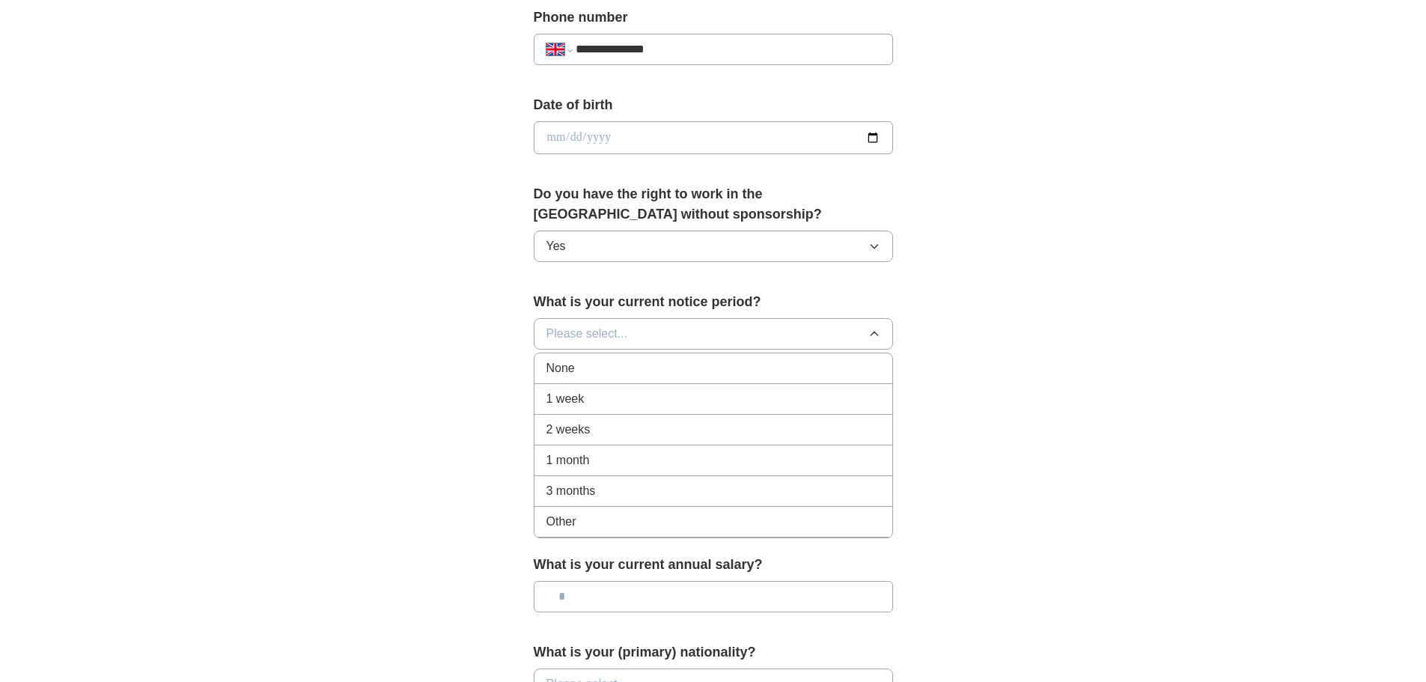
click at [569, 402] on span "1 week" at bounding box center [565, 399] width 38 height 18
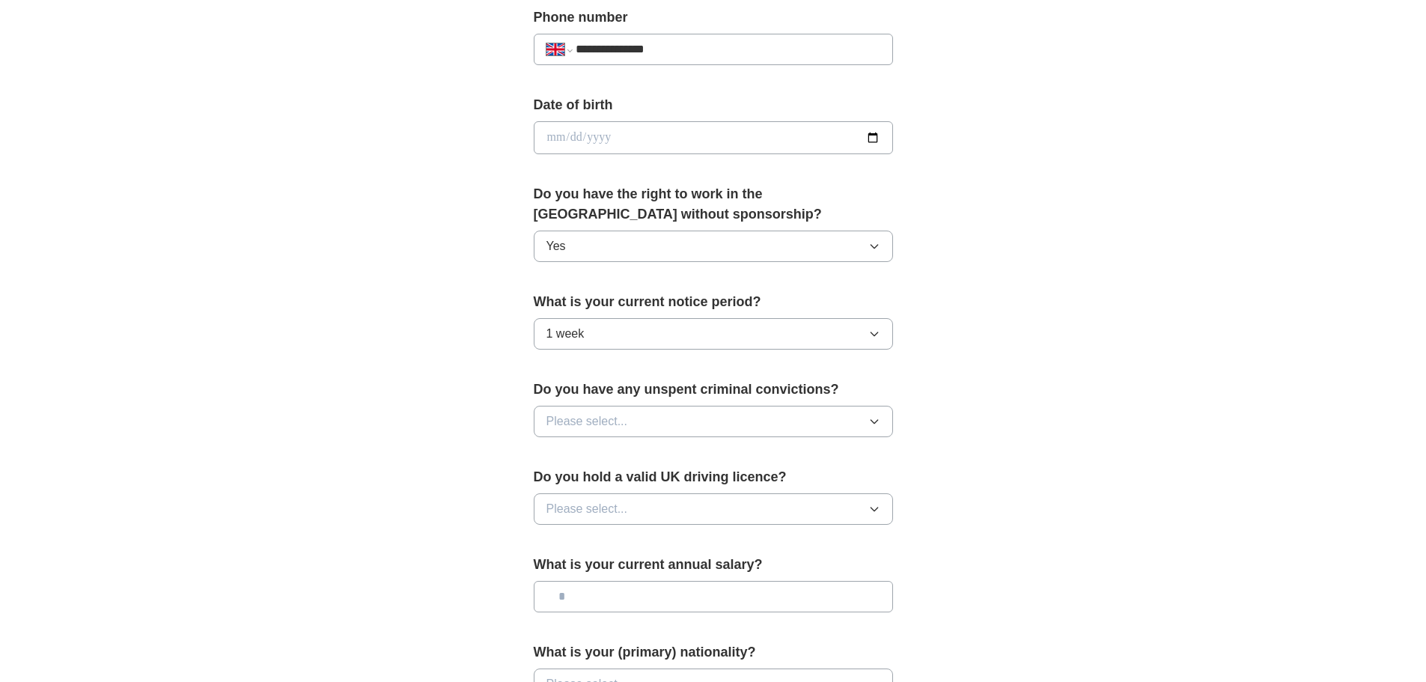
click at [517, 396] on div "**********" at bounding box center [713, 160] width 479 height 1259
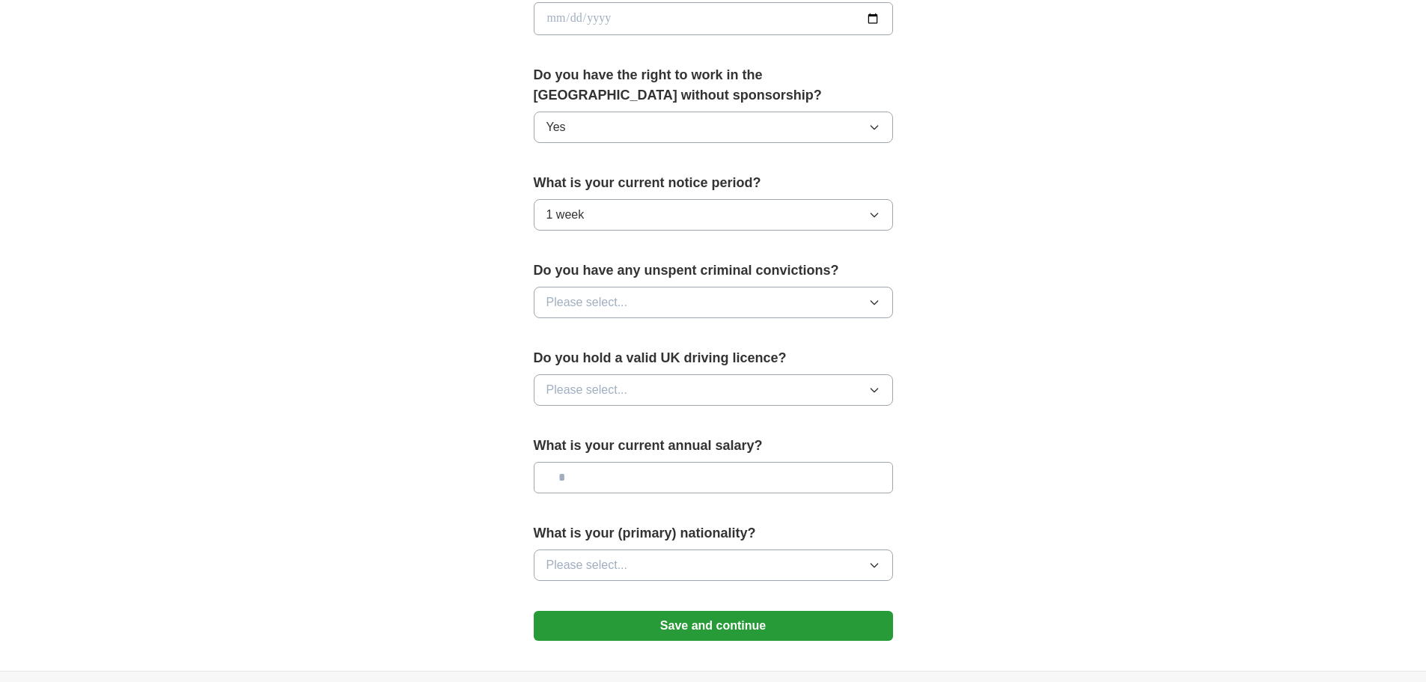
scroll to position [749, 0]
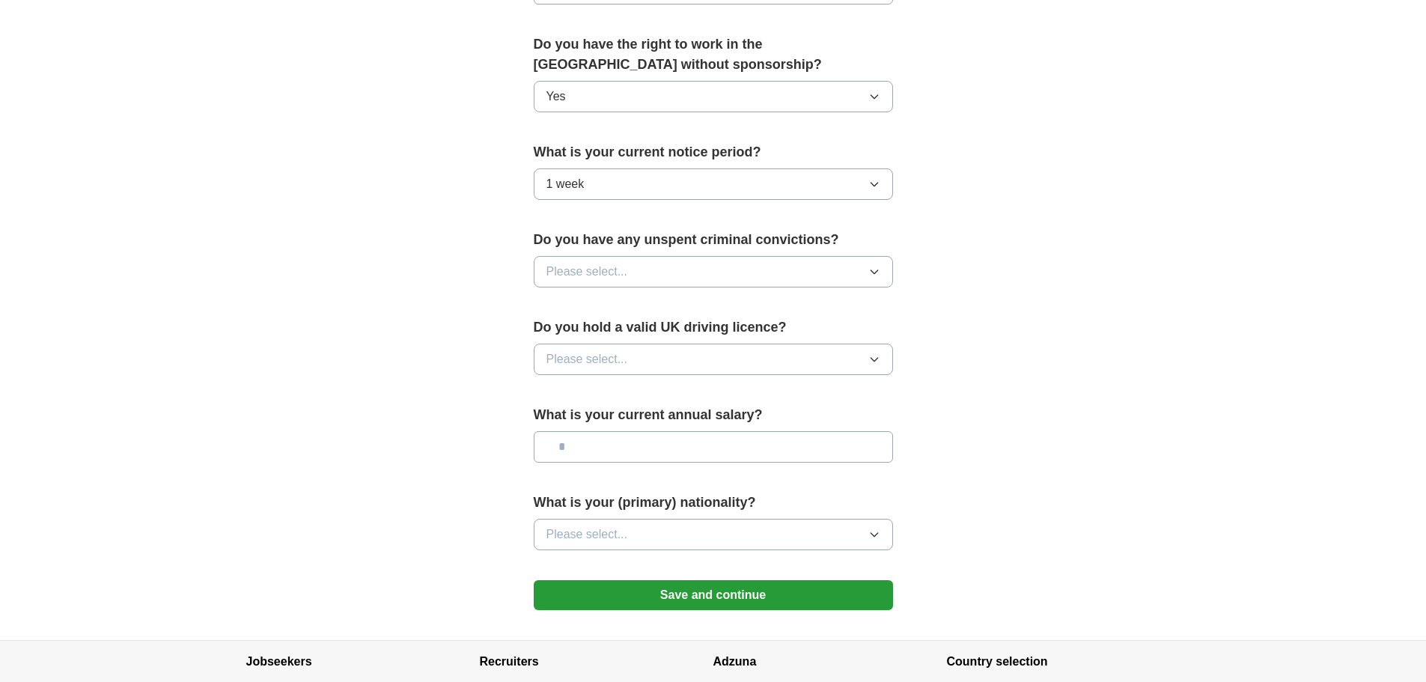
click at [677, 266] on button "Please select..." at bounding box center [713, 271] width 359 height 31
click at [592, 330] on div "No" at bounding box center [713, 337] width 334 height 18
click at [625, 359] on span "Please select..." at bounding box center [587, 359] width 82 height 18
click at [590, 389] on div "Yes" at bounding box center [713, 394] width 334 height 18
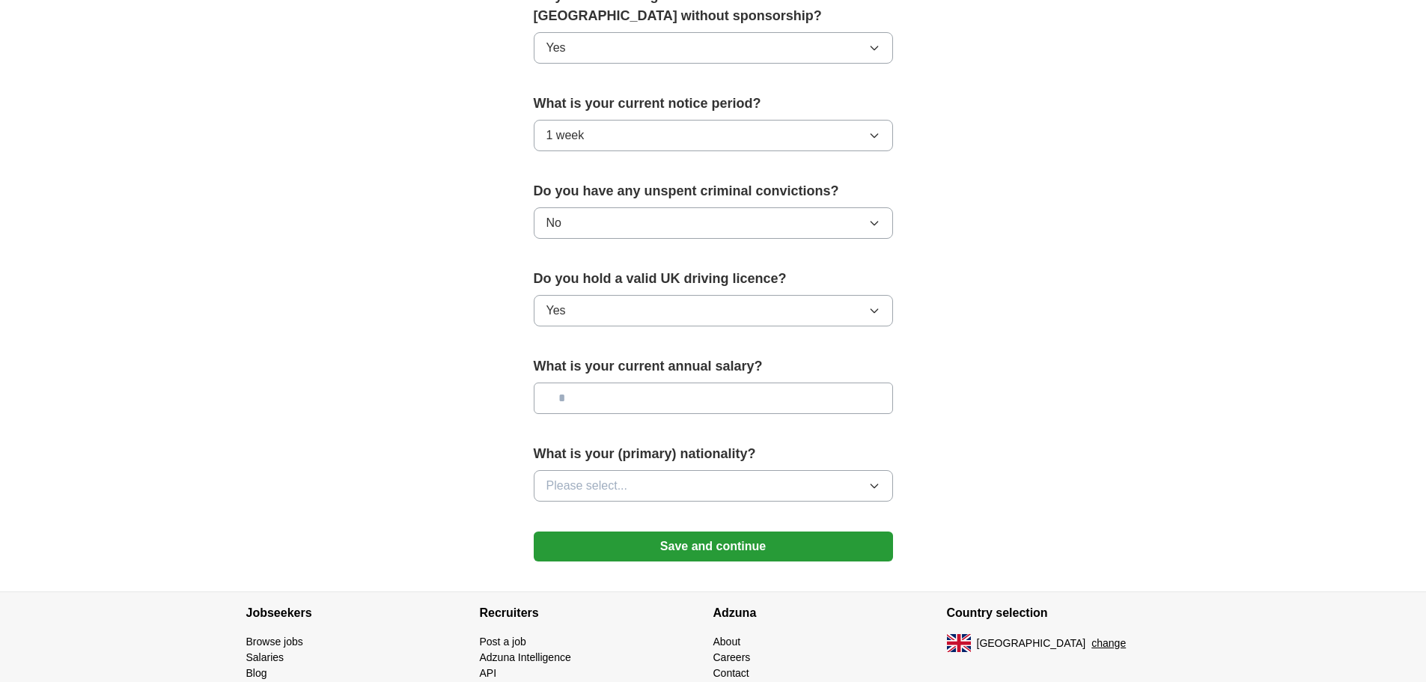
scroll to position [823, 0]
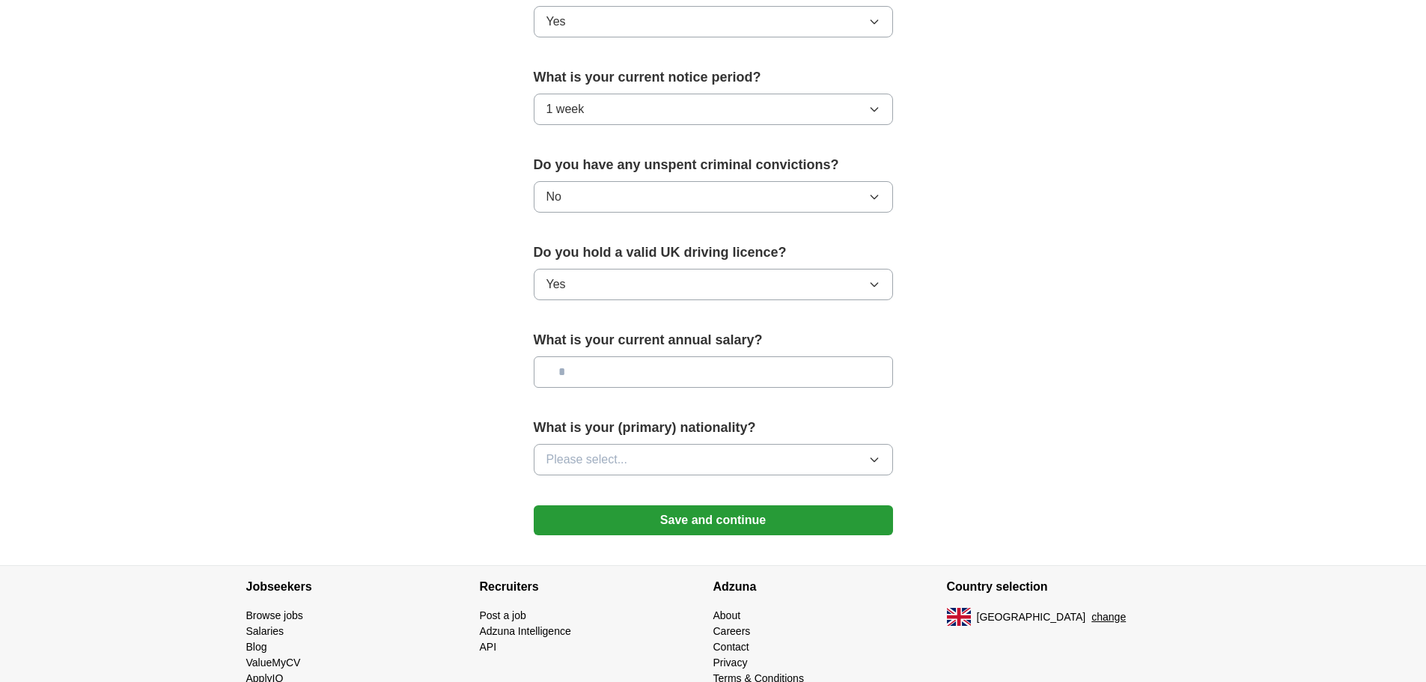
click at [615, 374] on input "text" at bounding box center [713, 371] width 359 height 31
type input "*******"
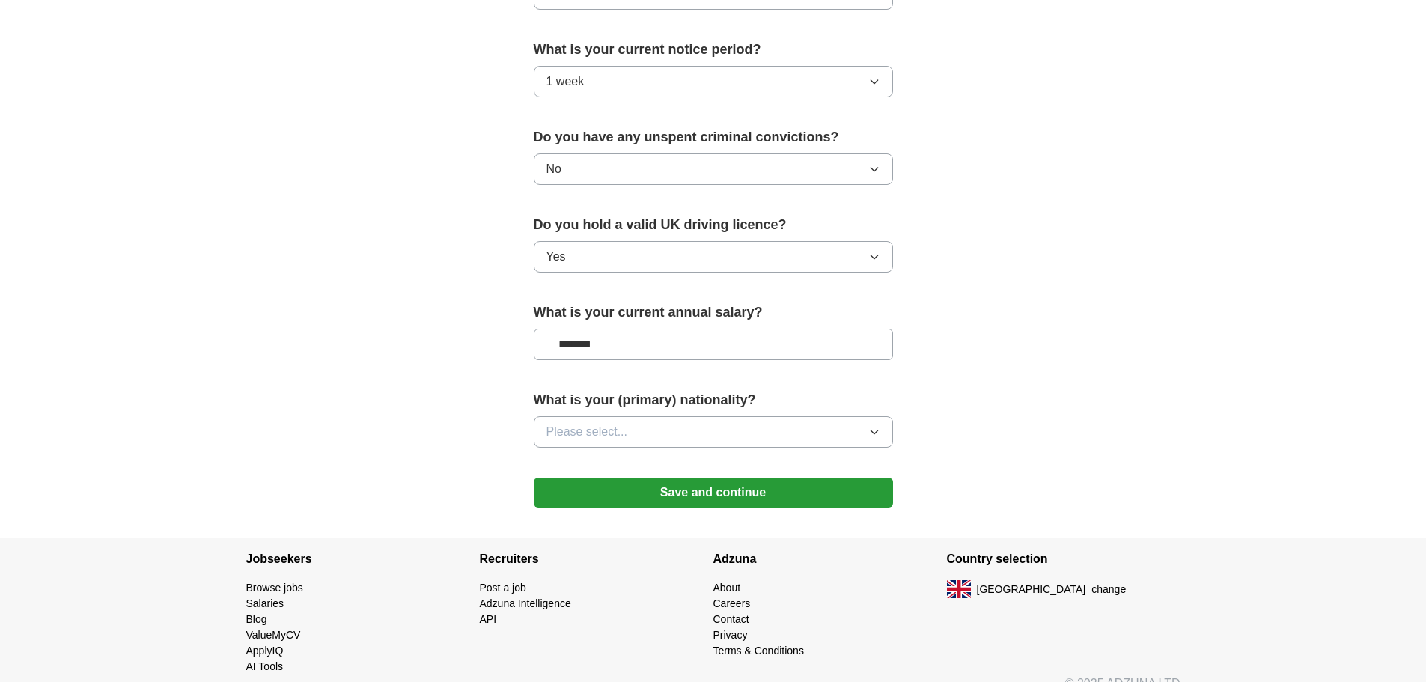
scroll to position [874, 0]
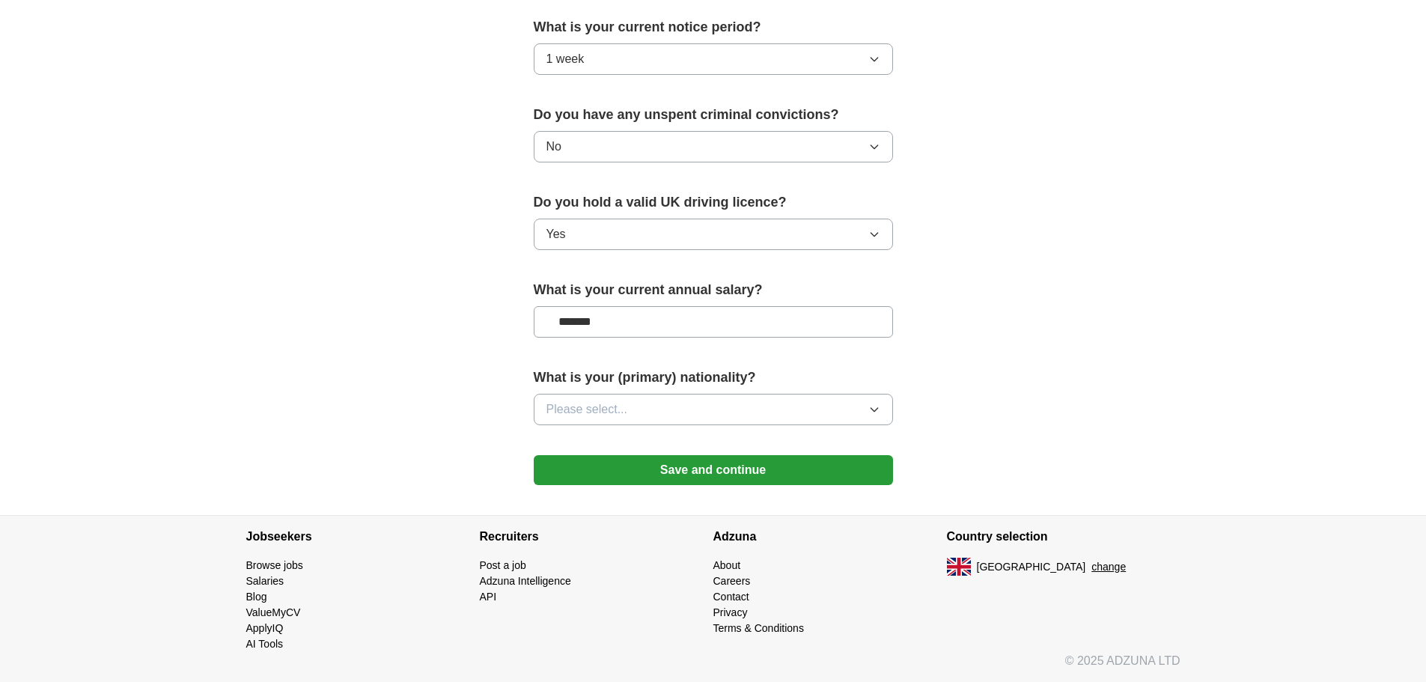
click at [636, 414] on button "Please select..." at bounding box center [713, 409] width 359 height 31
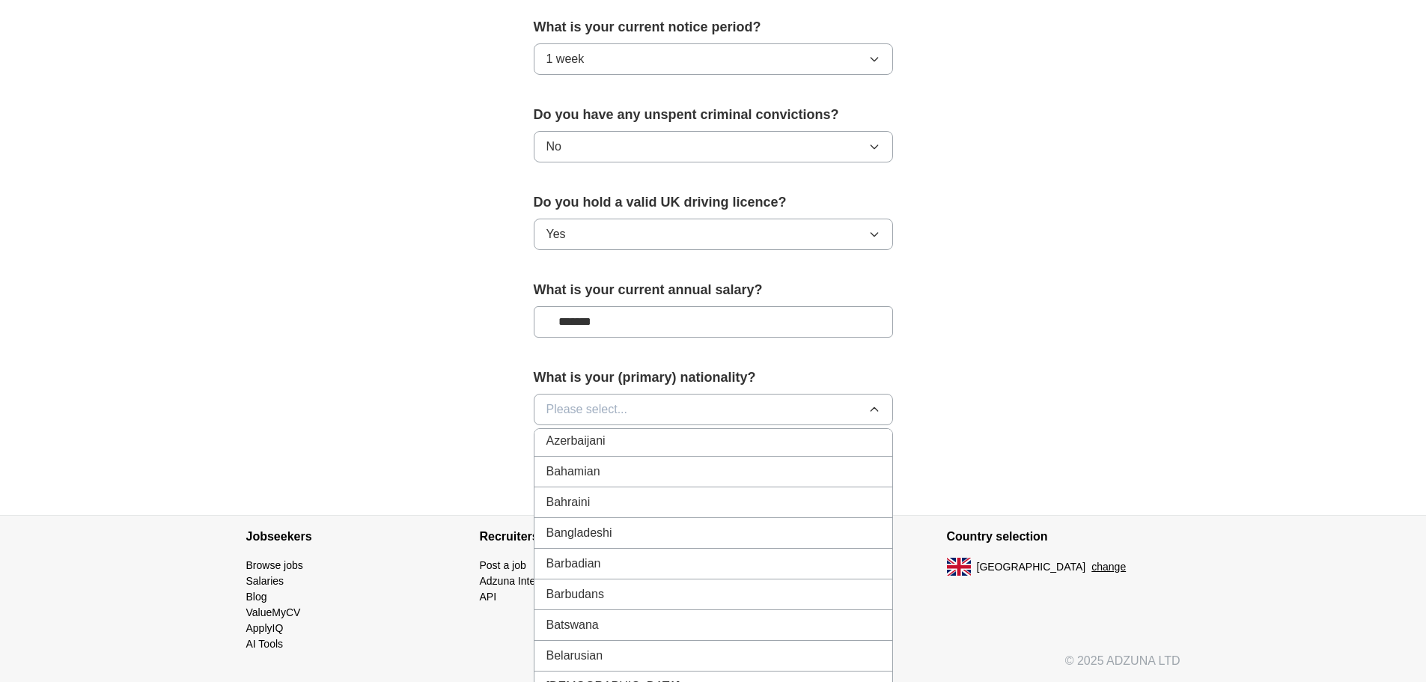
scroll to position [374, 0]
click at [596, 411] on span "Please select..." at bounding box center [587, 410] width 82 height 18
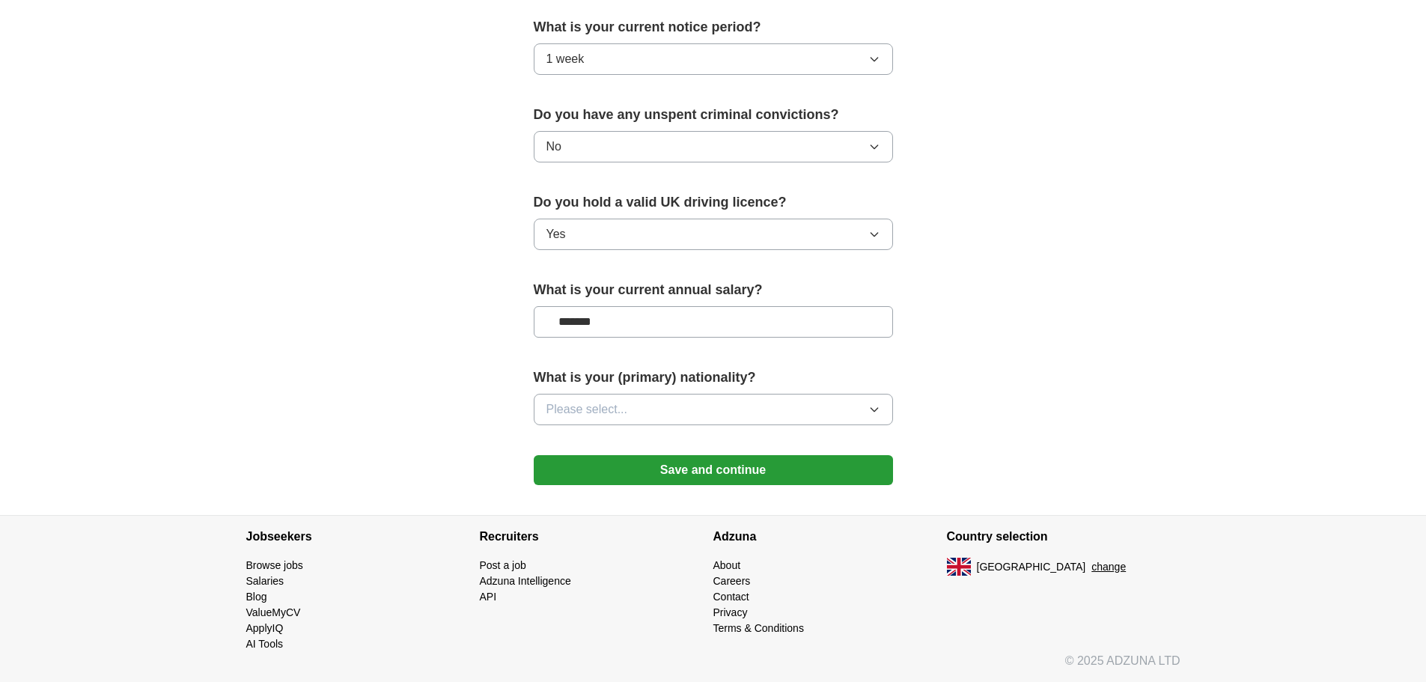
click at [588, 416] on span "Please select..." at bounding box center [587, 410] width 82 height 18
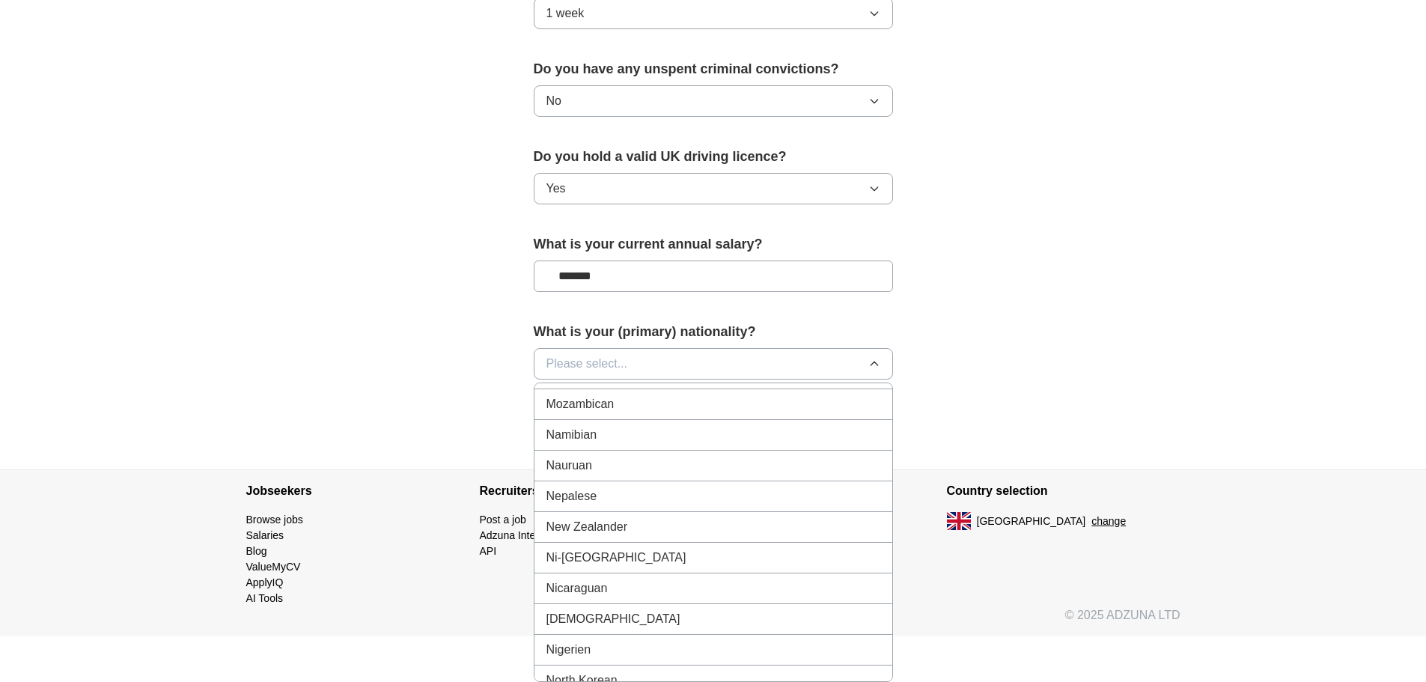
scroll to position [3818, 0]
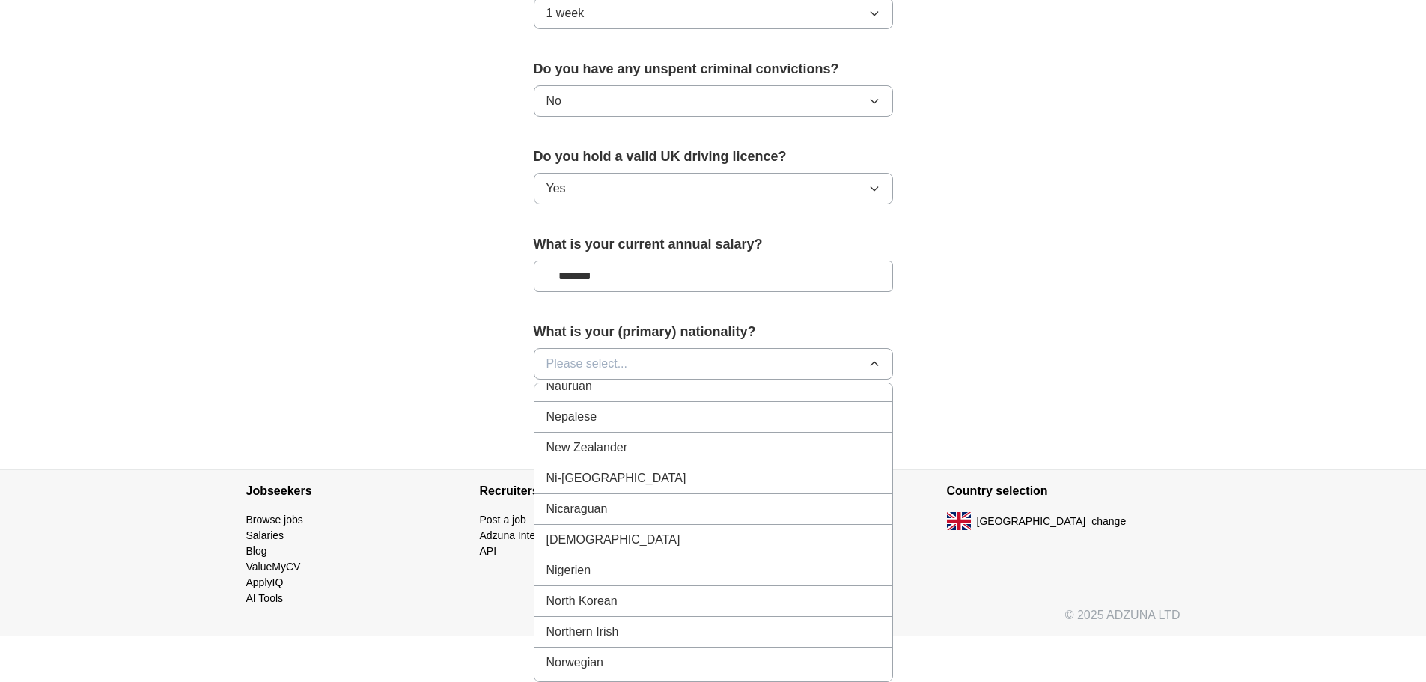
click at [597, 540] on div "Nigerian" at bounding box center [713, 540] width 334 height 18
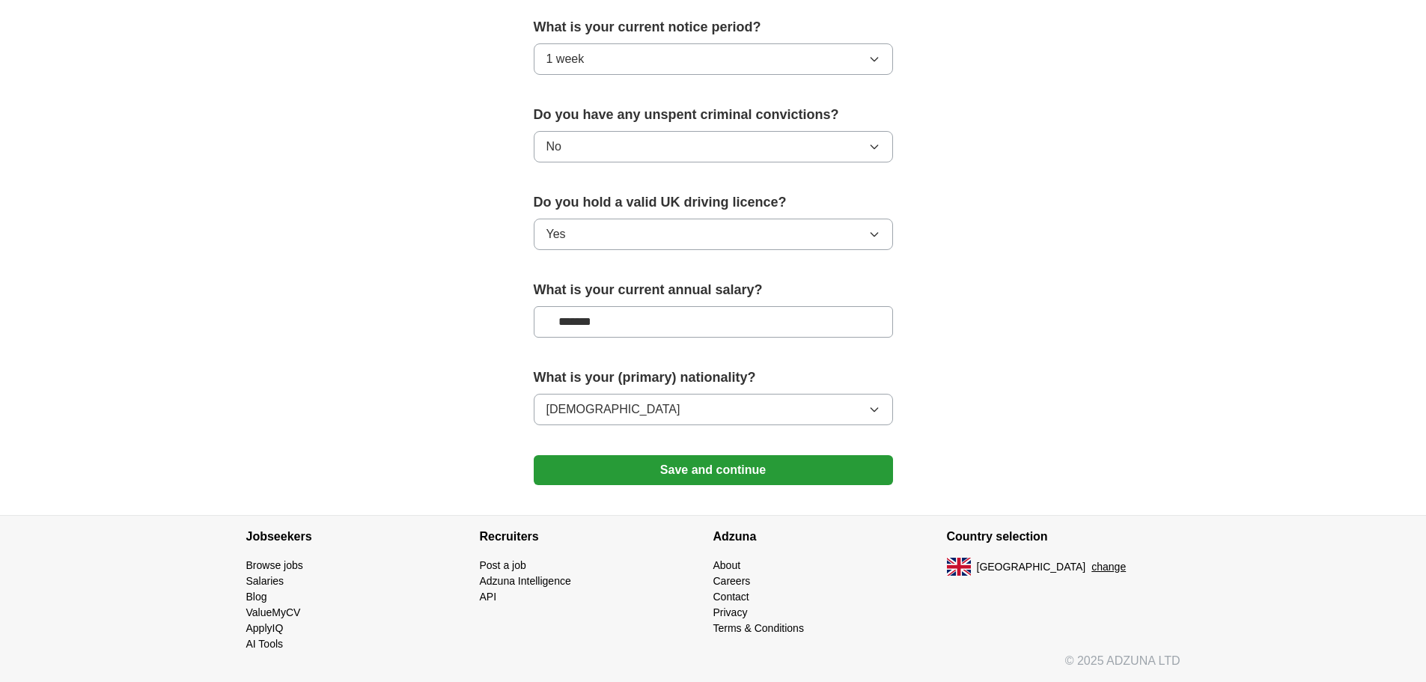
scroll to position [874, 0]
click at [660, 478] on button "Save and continue" at bounding box center [713, 470] width 359 height 30
